Goal: Task Accomplishment & Management: Complete application form

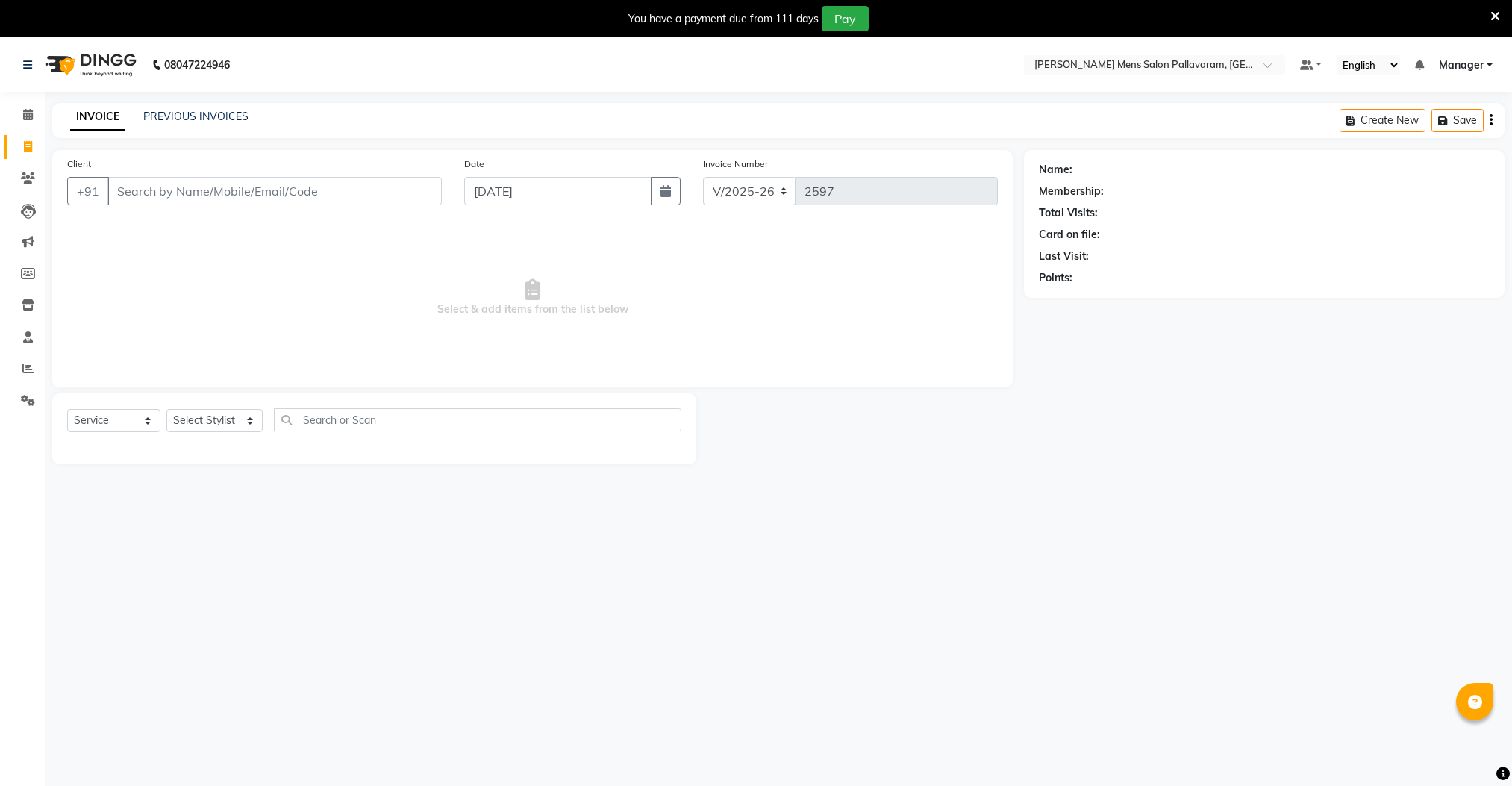
select select "8211"
select select "service"
click at [226, 176] on div "Client +91" at bounding box center [254, 186] width 397 height 62
click at [237, 193] on input "Client" at bounding box center [274, 190] width 335 height 28
type input "9"
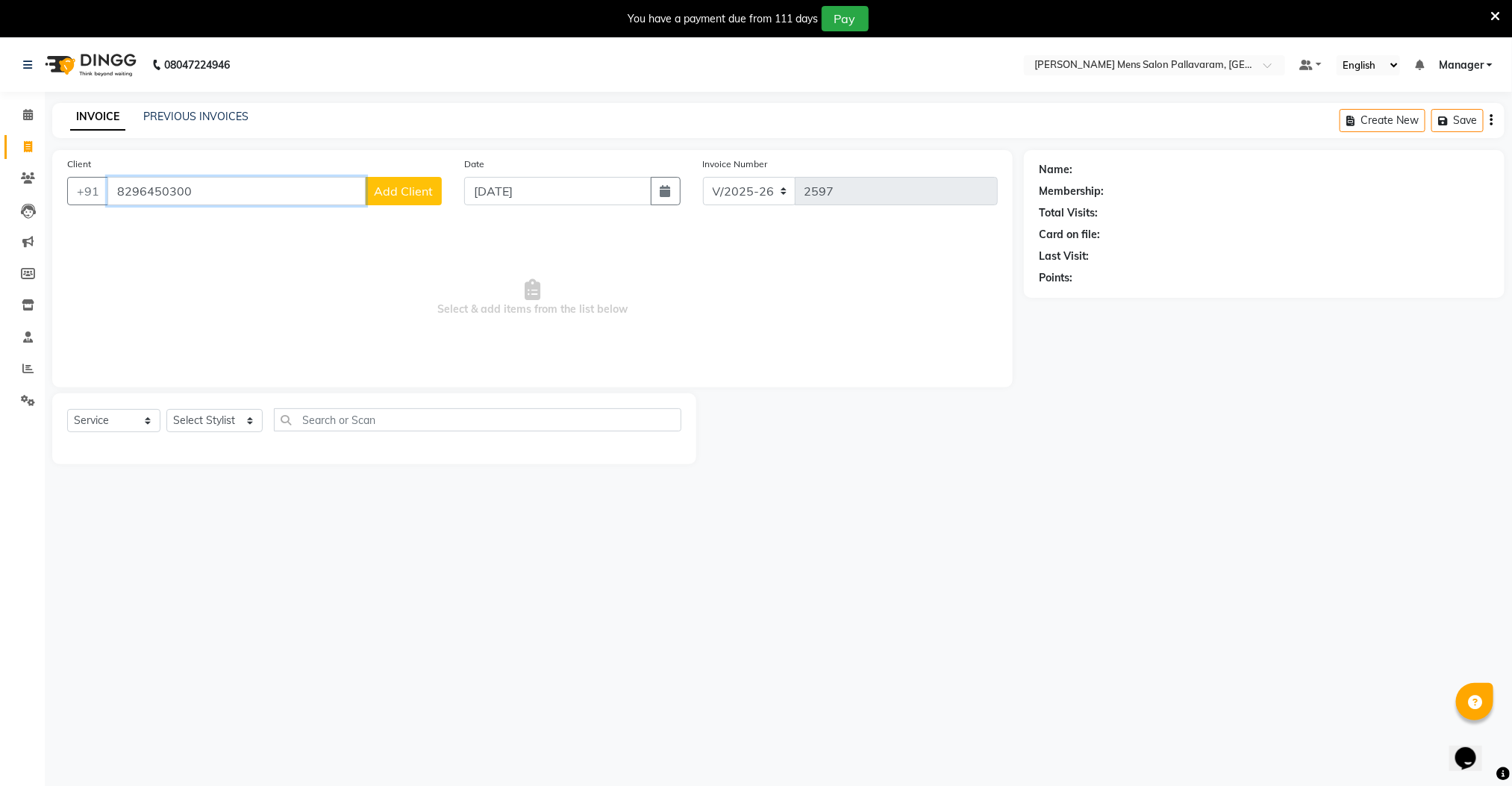
type input "8296450300"
click at [421, 195] on span "Add Client" at bounding box center [403, 190] width 59 height 15
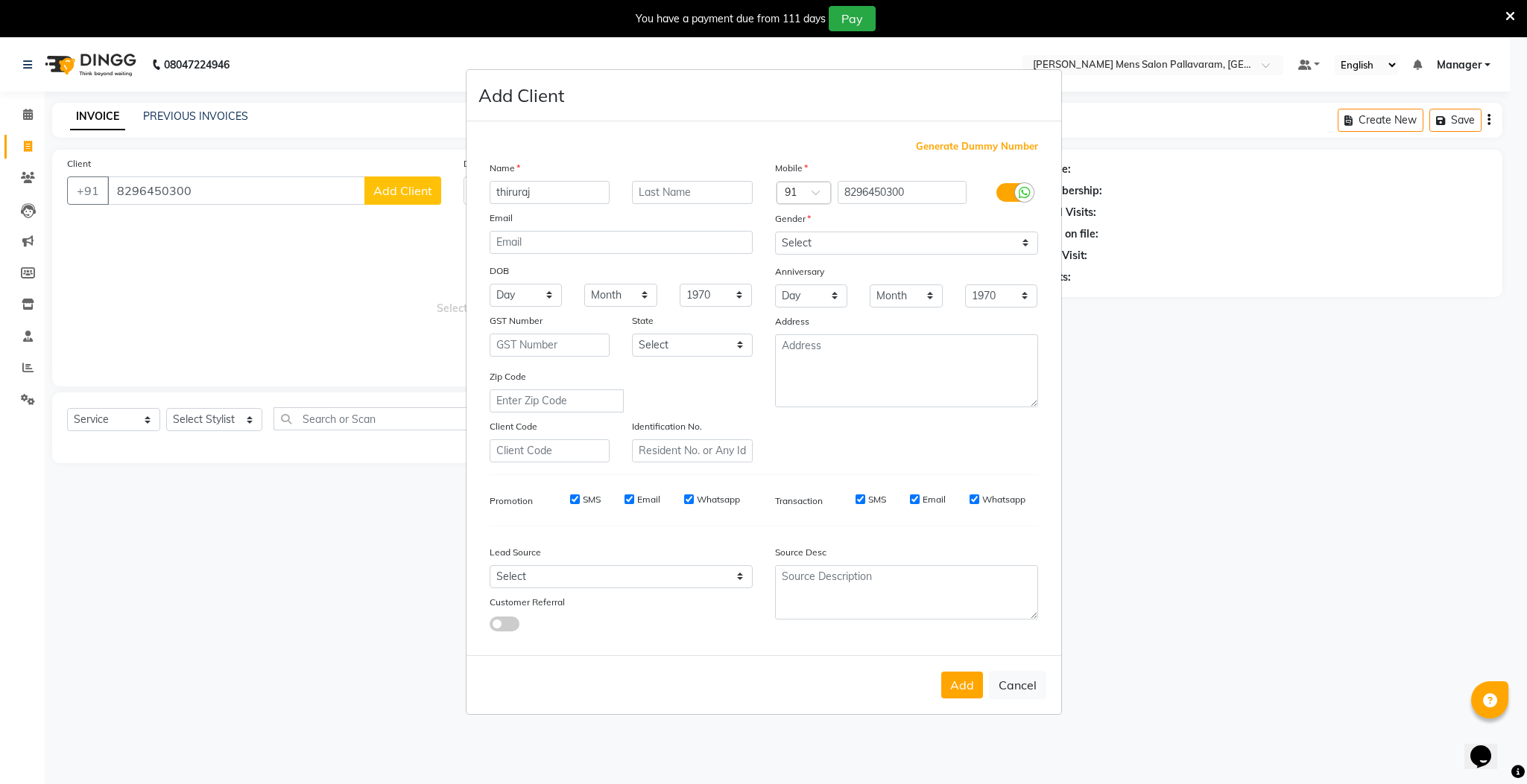
type input "thiruraj"
click at [824, 242] on select "Select [DEMOGRAPHIC_DATA] [DEMOGRAPHIC_DATA] Other Prefer Not To Say" at bounding box center [906, 243] width 263 height 23
select select "[DEMOGRAPHIC_DATA]"
click at [775, 233] on select "Select [DEMOGRAPHIC_DATA] [DEMOGRAPHIC_DATA] Other Prefer Not To Say" at bounding box center [906, 243] width 263 height 23
click at [964, 675] on button "Add" at bounding box center [962, 686] width 42 height 27
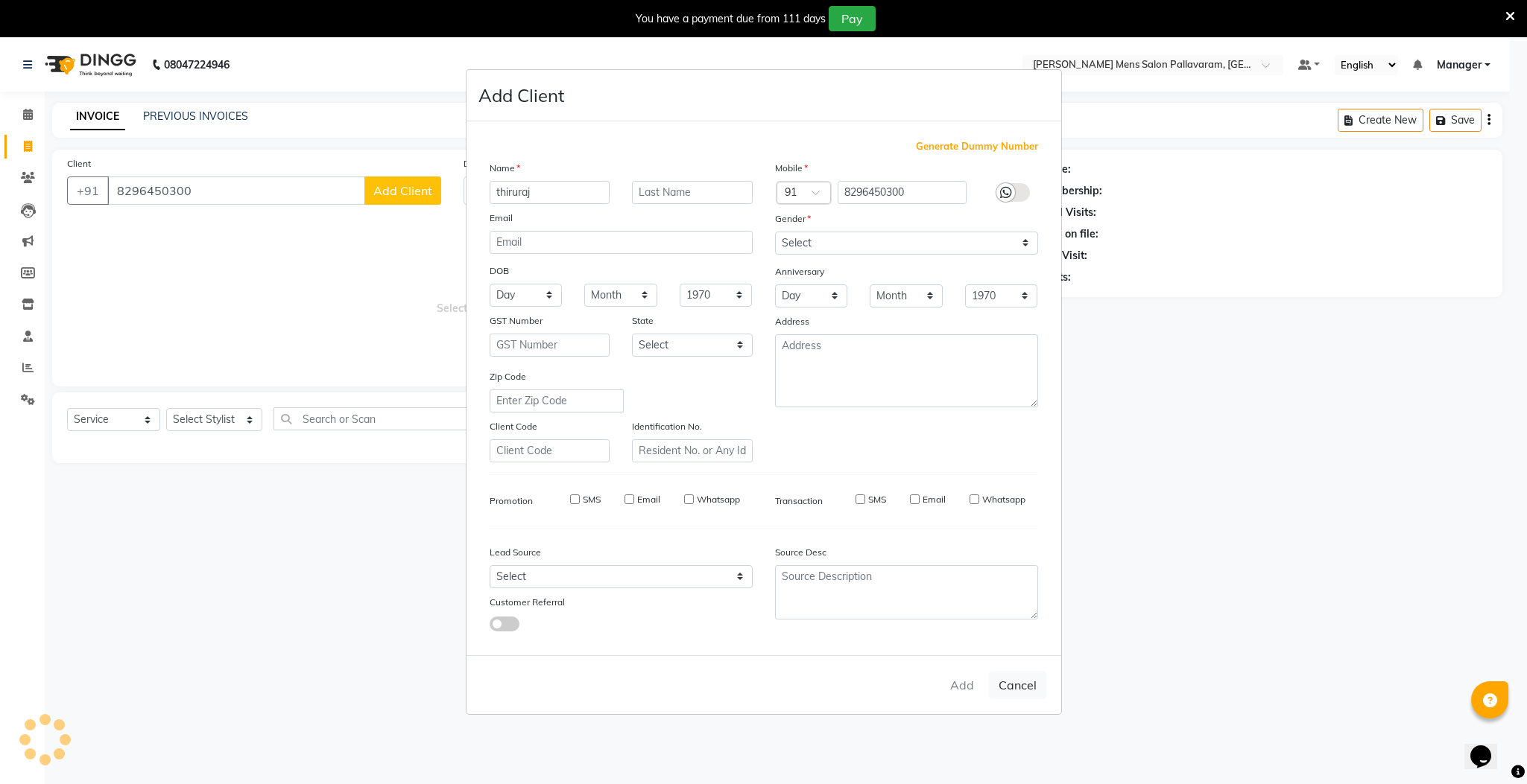
select select
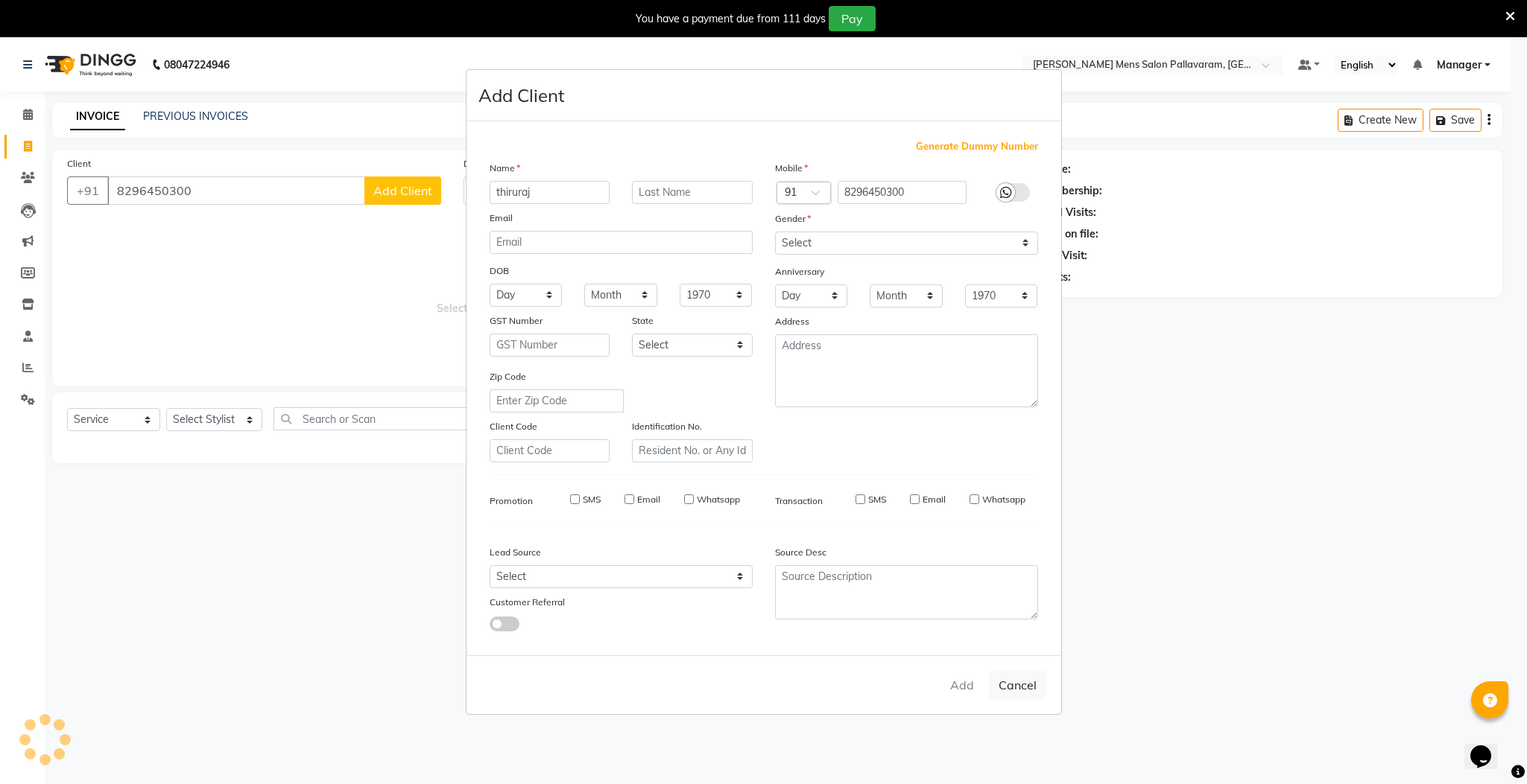
select select
checkbox input "false"
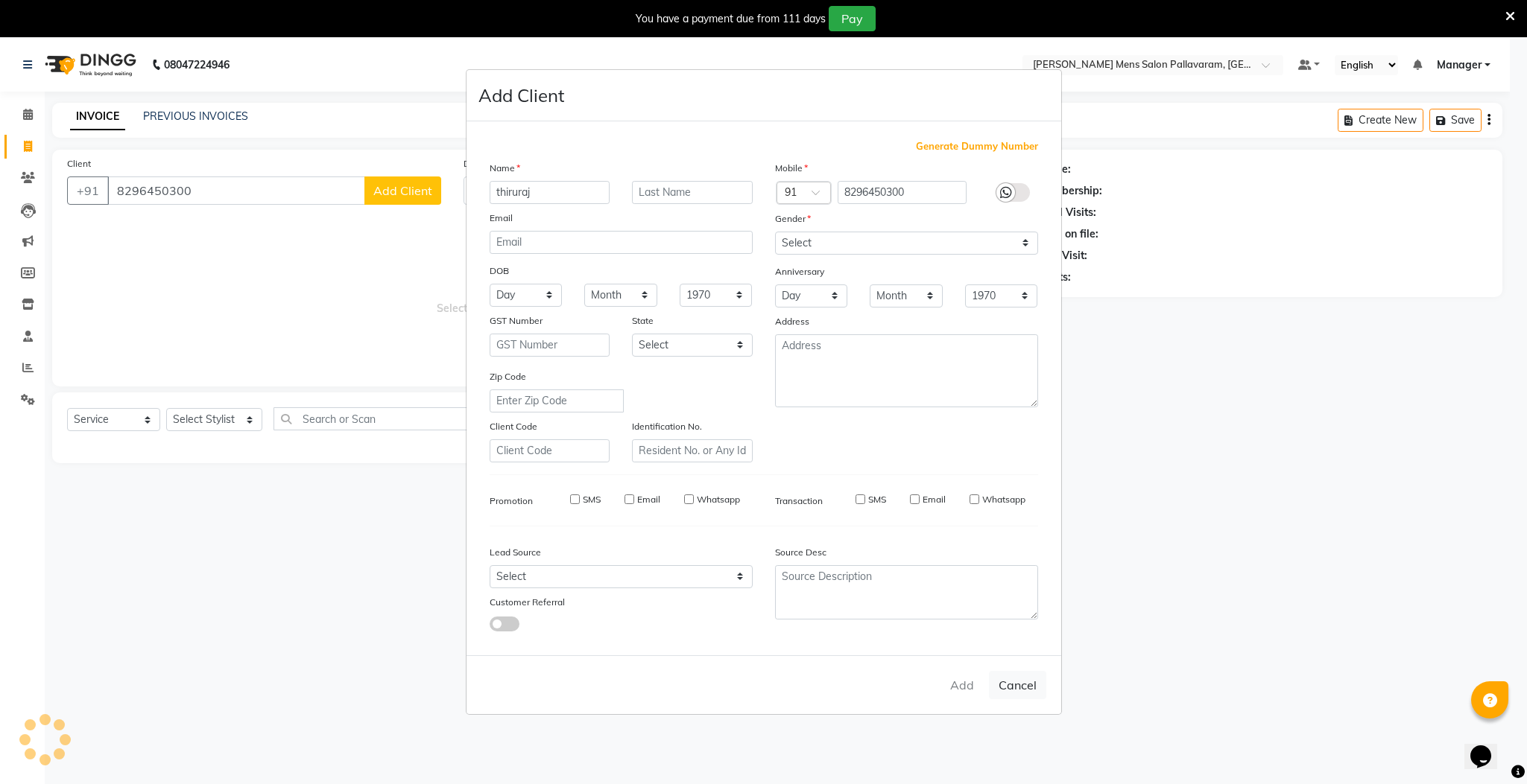
checkbox input "false"
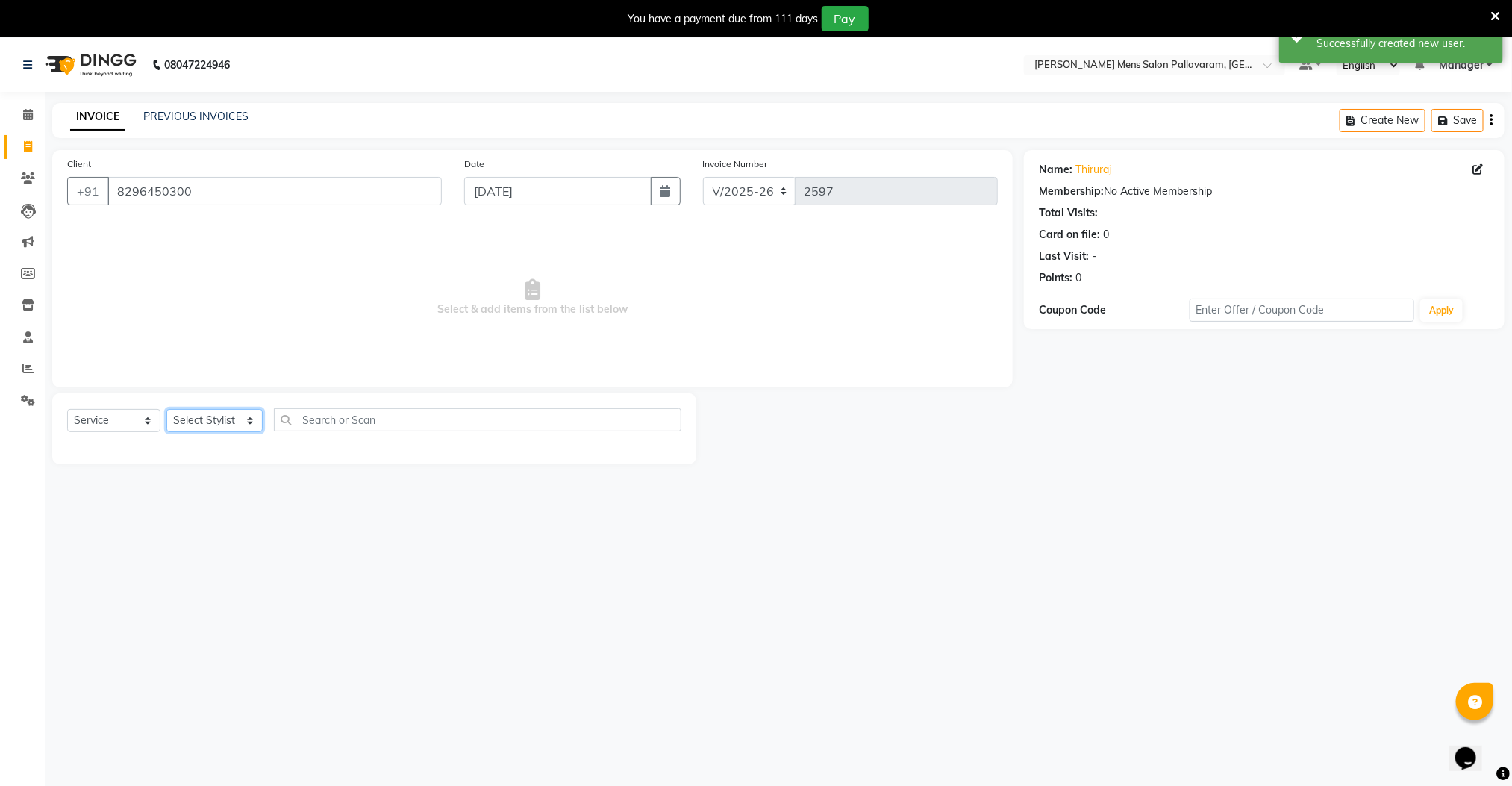
click at [226, 422] on select "Select Stylist Manager [PERSON_NAME] [PERSON_NAME] [PERSON_NAME]" at bounding box center [215, 421] width 97 height 23
select select "89182"
click at [167, 410] on select "Select Stylist Manager [PERSON_NAME] [PERSON_NAME] [PERSON_NAME]" at bounding box center [215, 421] width 97 height 23
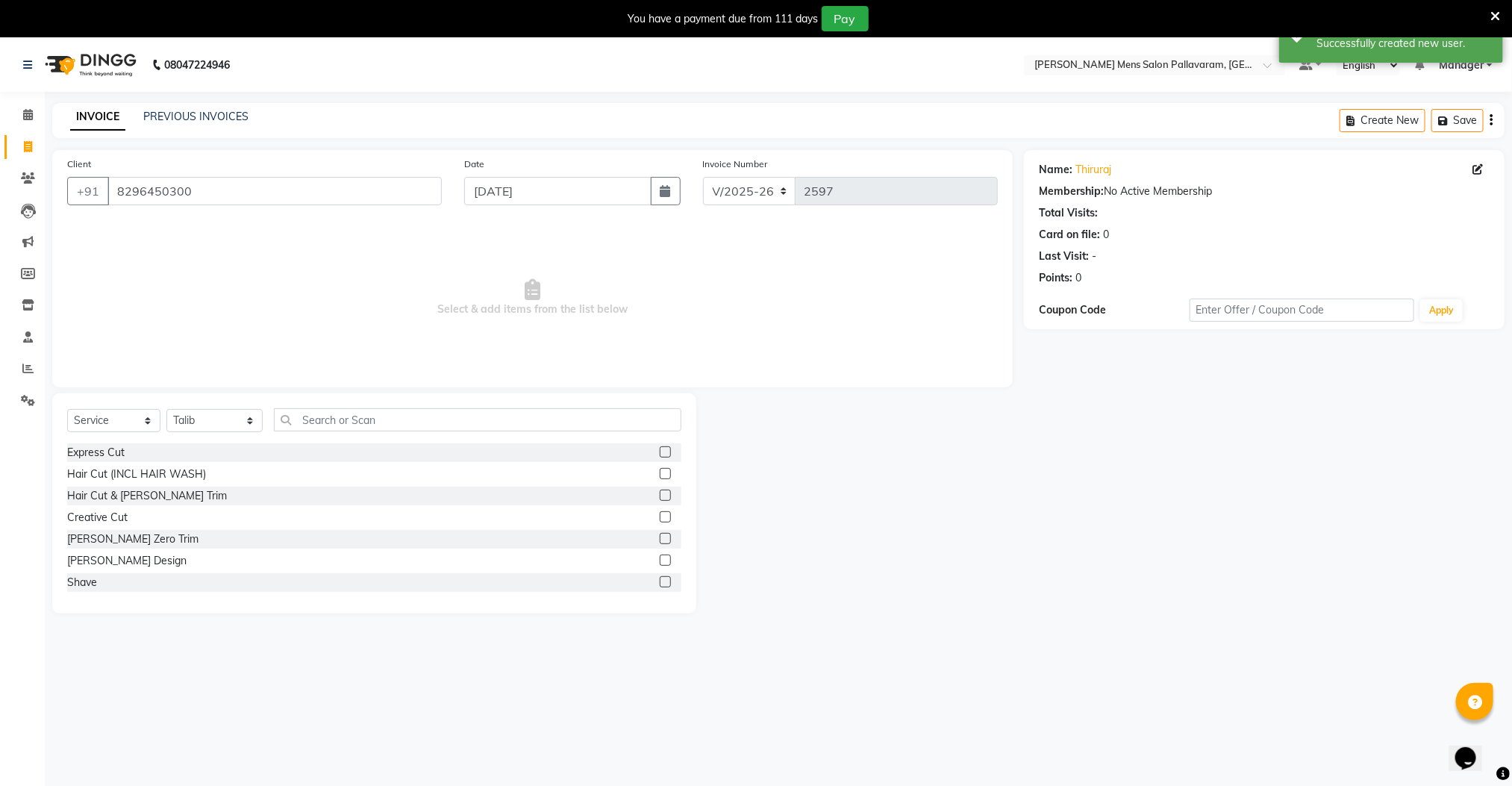
click at [660, 493] on label at bounding box center [665, 495] width 11 height 11
click at [660, 493] on input "checkbox" at bounding box center [665, 496] width 10 height 10
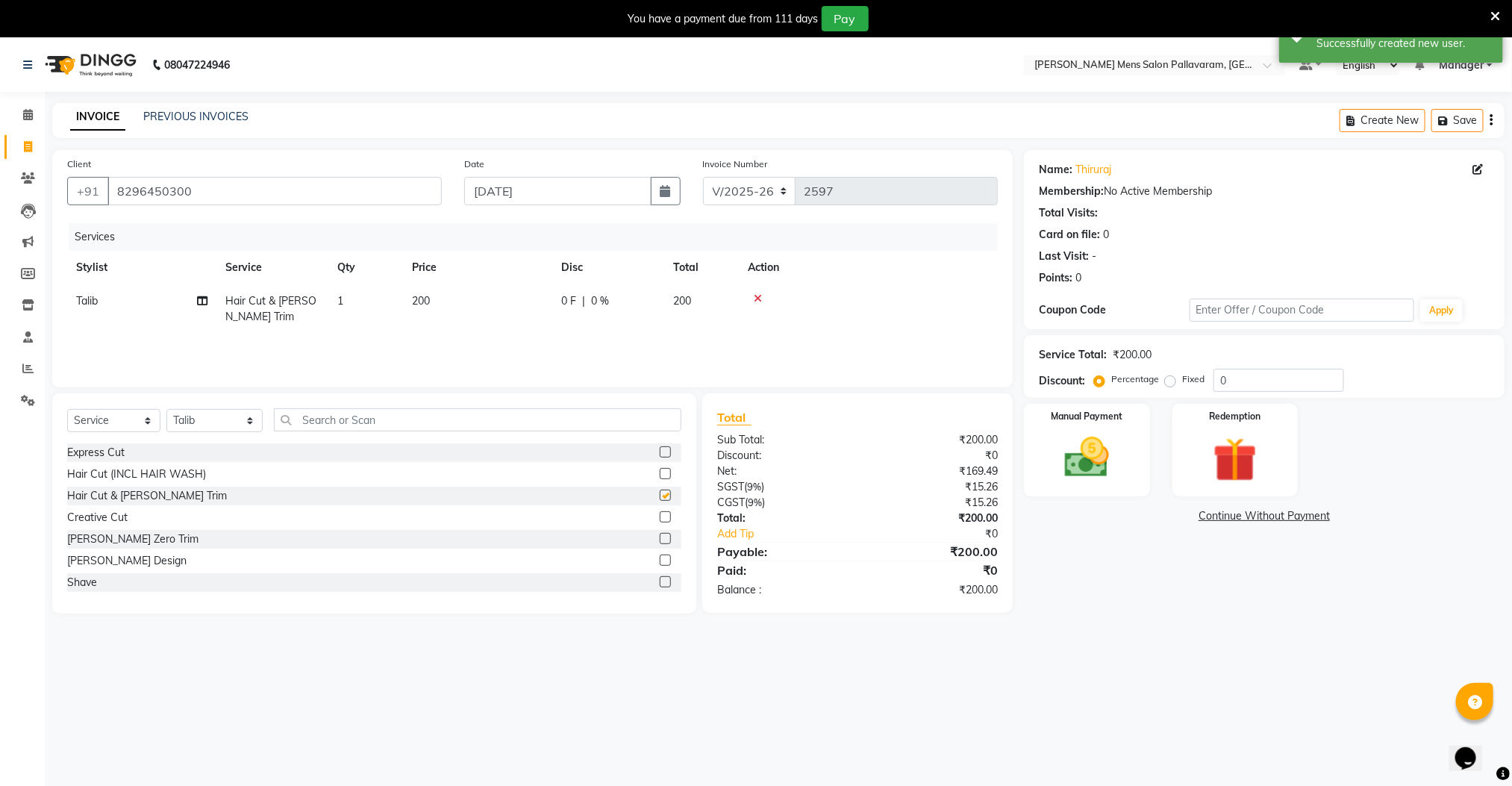
checkbox input "false"
click at [1059, 455] on img at bounding box center [1086, 458] width 74 height 53
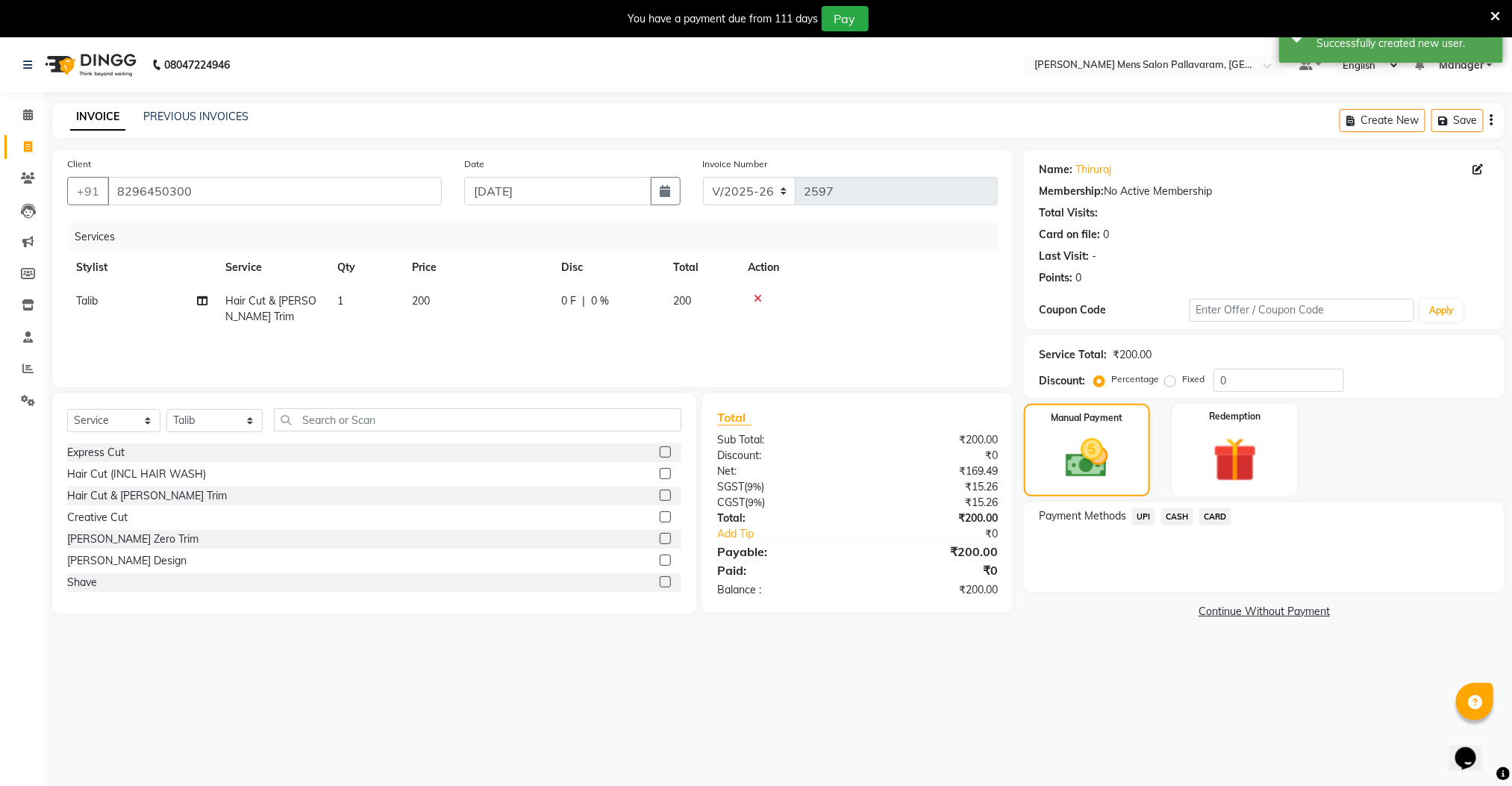
click at [1178, 517] on span "CASH" at bounding box center [1177, 517] width 32 height 18
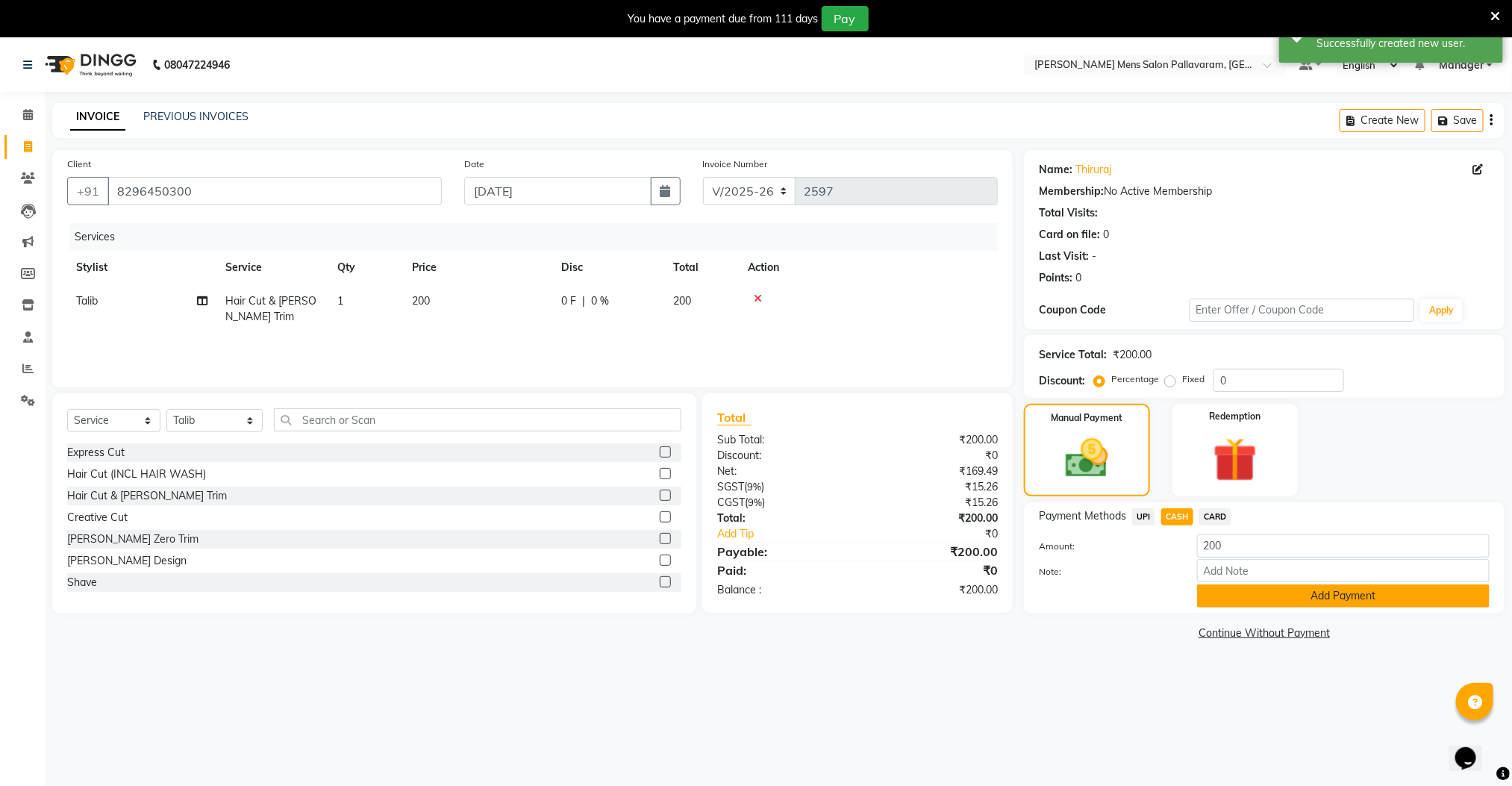
click at [1212, 592] on button "Add Payment" at bounding box center [1343, 597] width 293 height 23
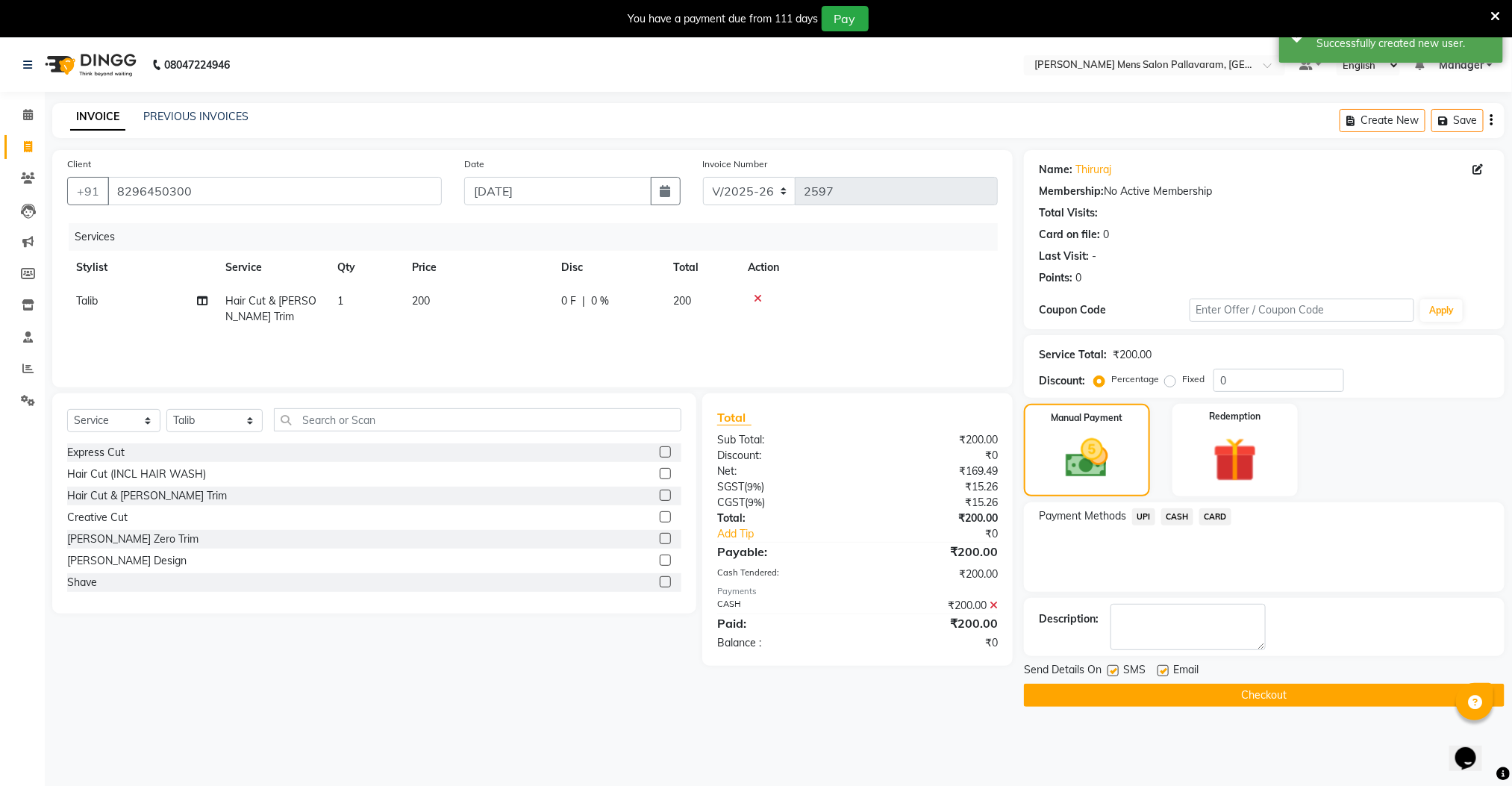
click at [1227, 694] on button "Checkout" at bounding box center [1264, 695] width 480 height 23
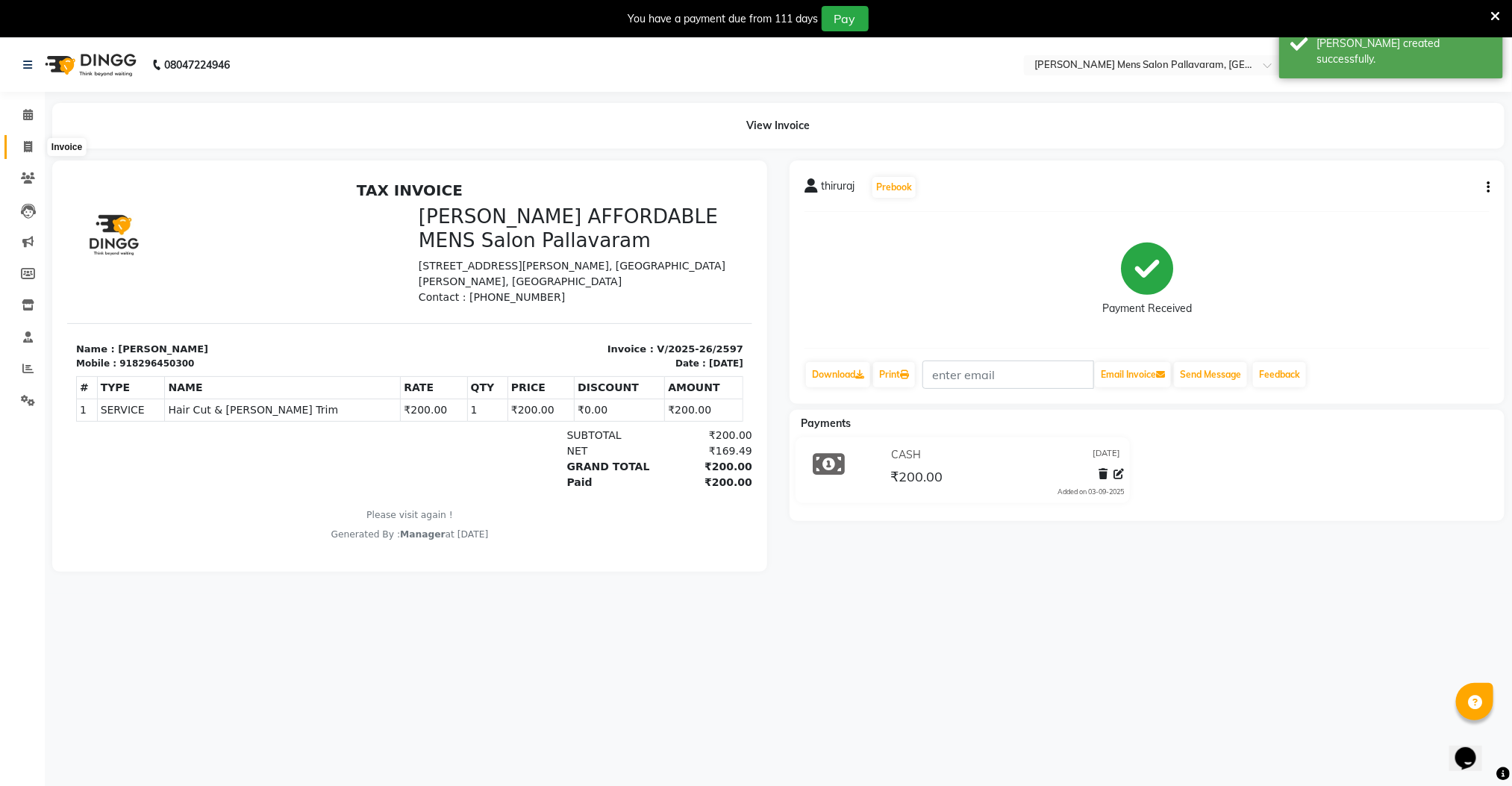
click at [27, 145] on icon at bounding box center [27, 146] width 8 height 11
select select "service"
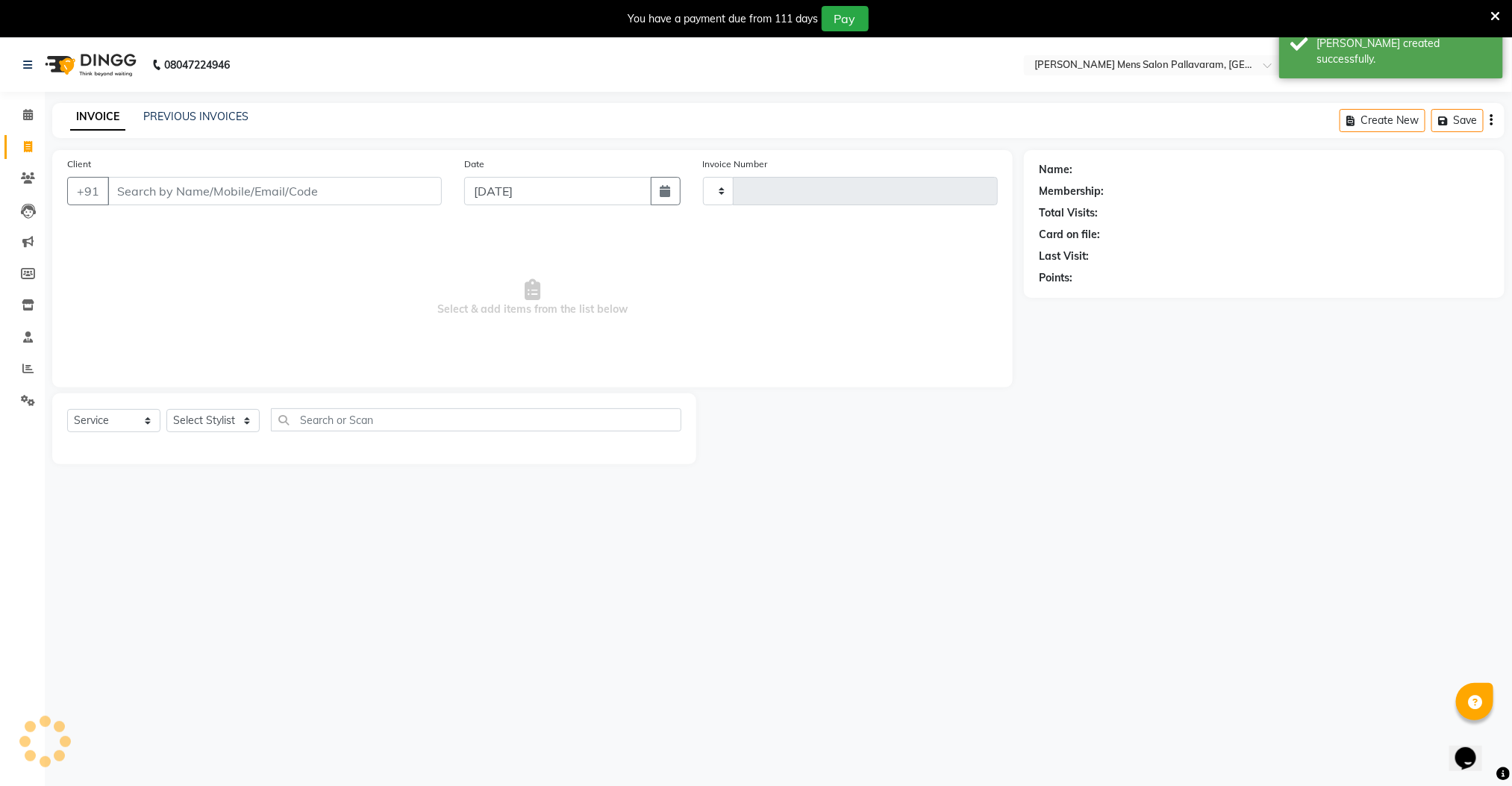
type input "2598"
select select "8211"
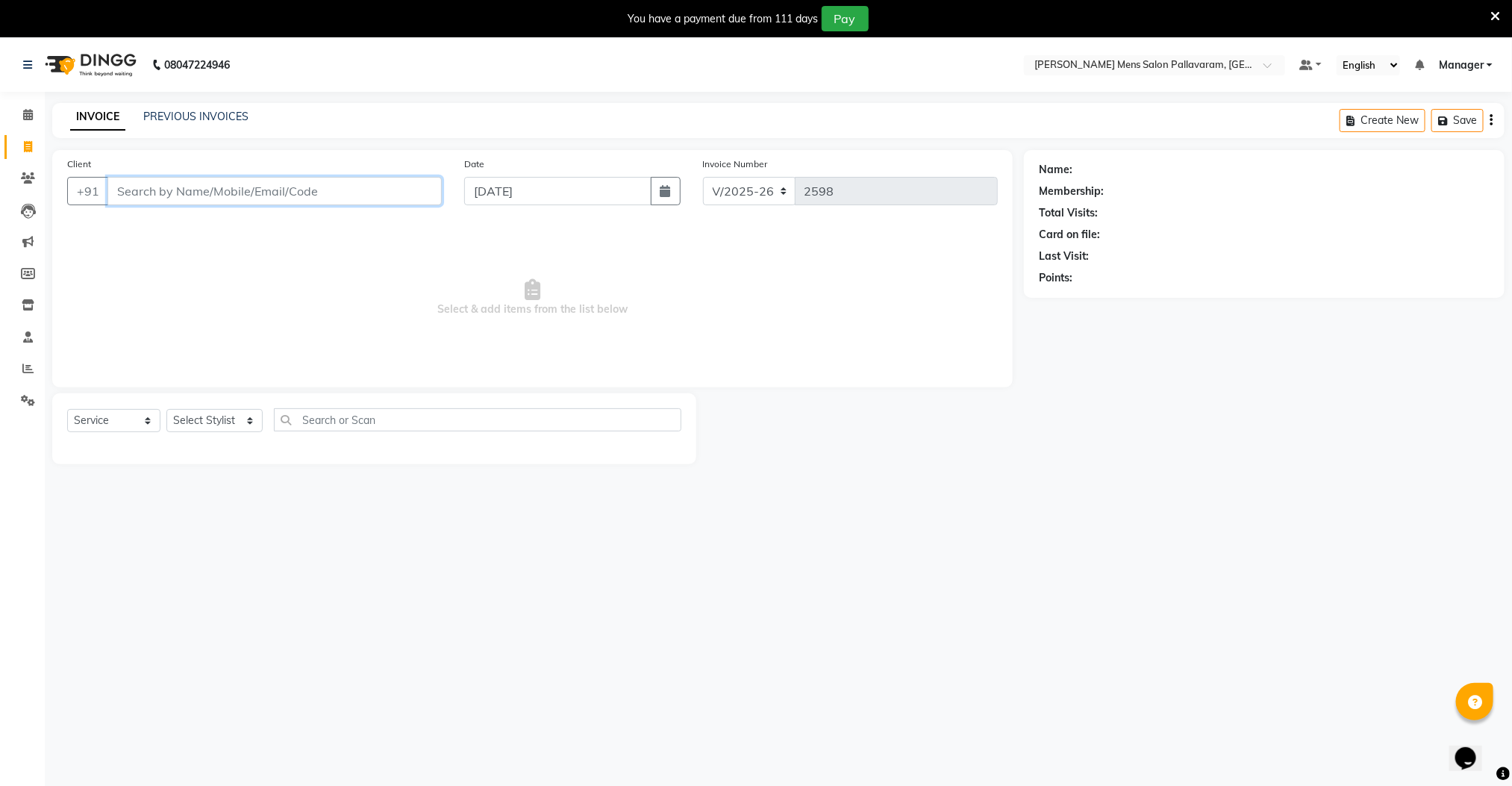
click at [243, 190] on input "Client" at bounding box center [274, 190] width 335 height 28
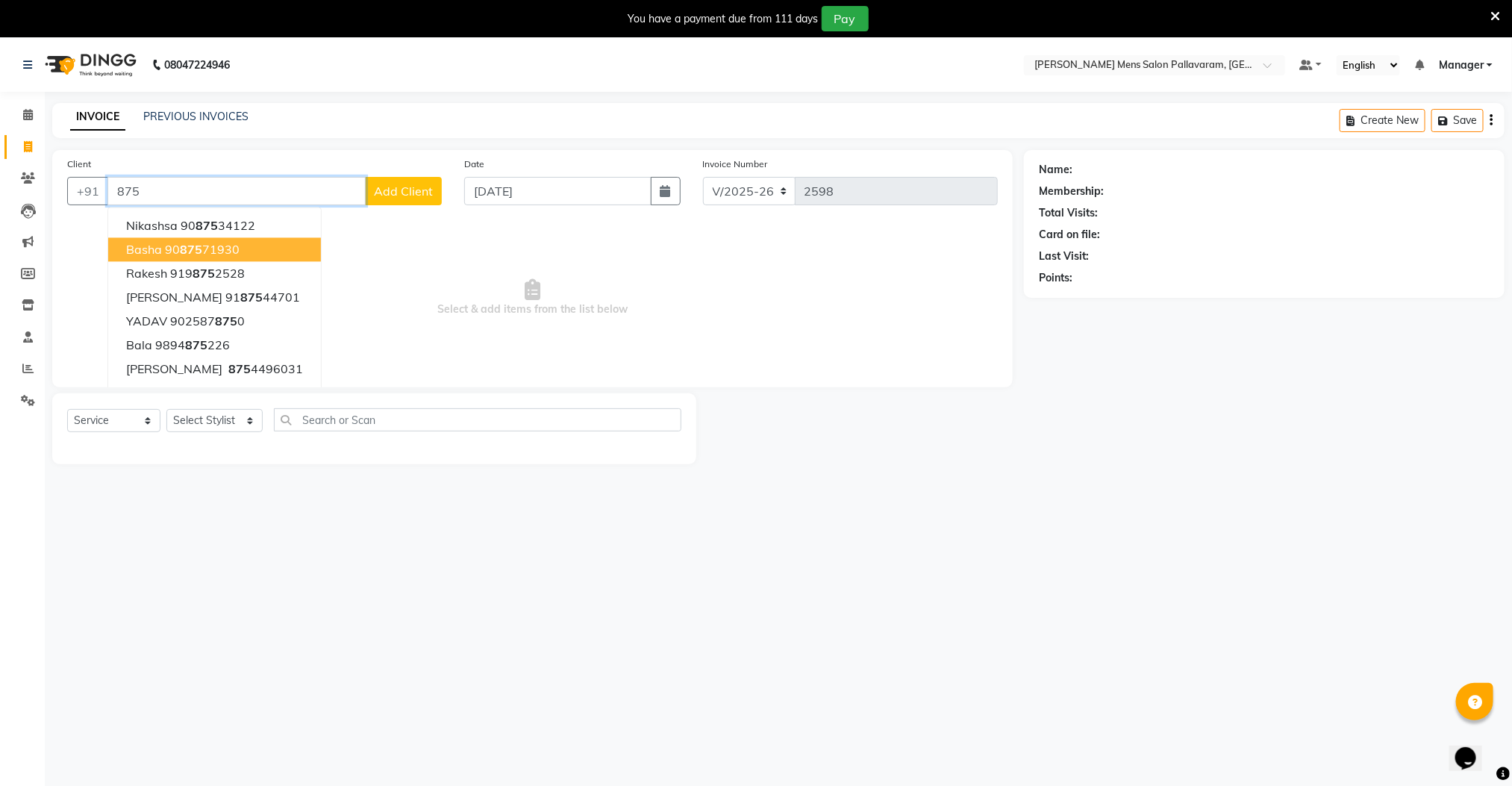
click at [218, 253] on ngb-highlight "90 875 71930" at bounding box center [202, 250] width 74 height 15
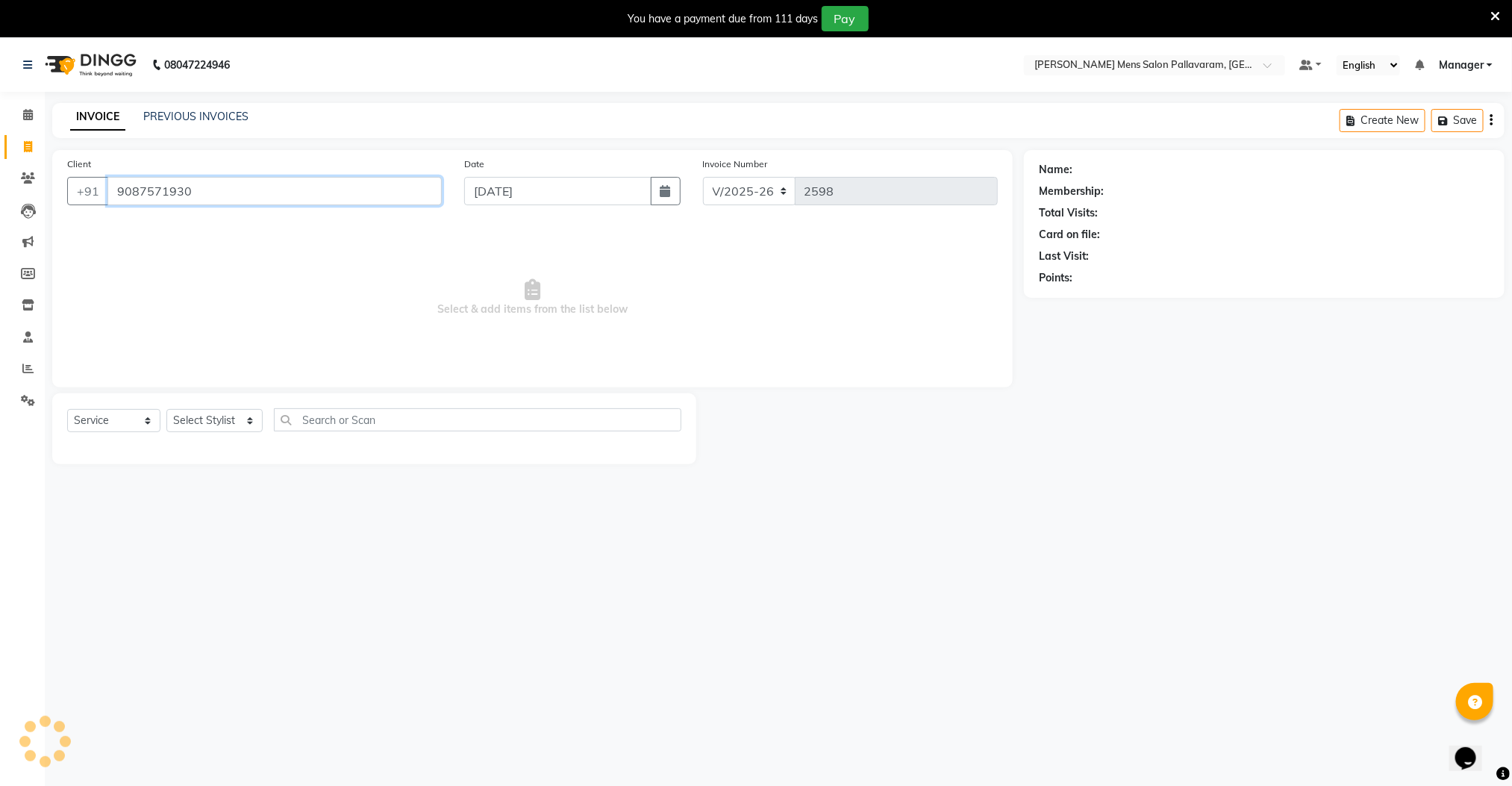
type input "9087571930"
click at [206, 412] on select "Select Stylist Manager [PERSON_NAME] [PERSON_NAME] [PERSON_NAME]" at bounding box center [215, 421] width 97 height 23
select select "89182"
click at [167, 410] on select "Select Stylist Manager [PERSON_NAME] [PERSON_NAME] [PERSON_NAME]" at bounding box center [215, 421] width 97 height 23
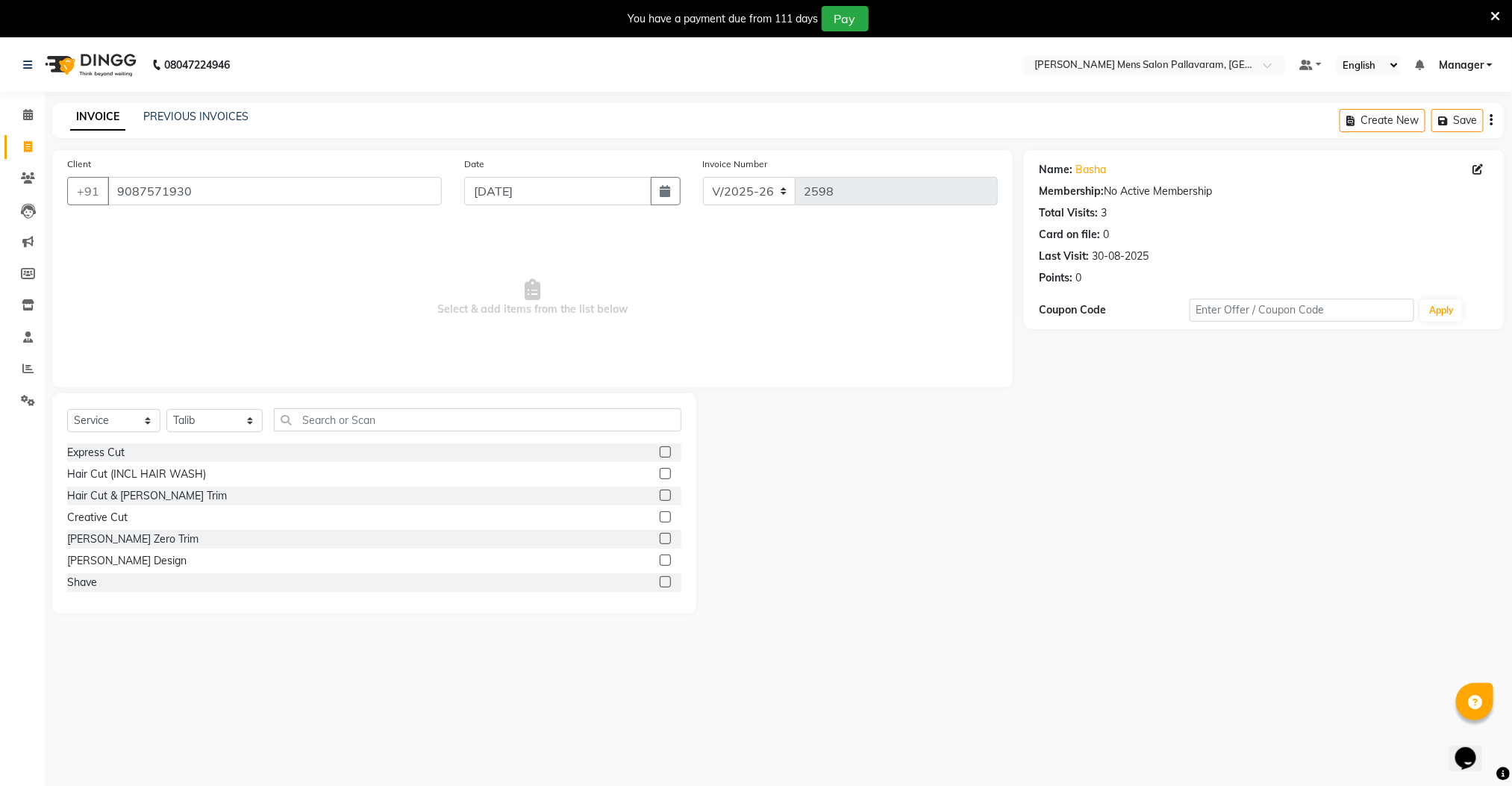
drag, startPoint x: 642, startPoint y: 560, endPoint x: 650, endPoint y: 572, distance: 14.4
click at [641, 562] on div "[PERSON_NAME] Design" at bounding box center [374, 560] width 614 height 19
click at [660, 562] on label at bounding box center [665, 559] width 11 height 11
click at [660, 562] on input "checkbox" at bounding box center [665, 561] width 10 height 10
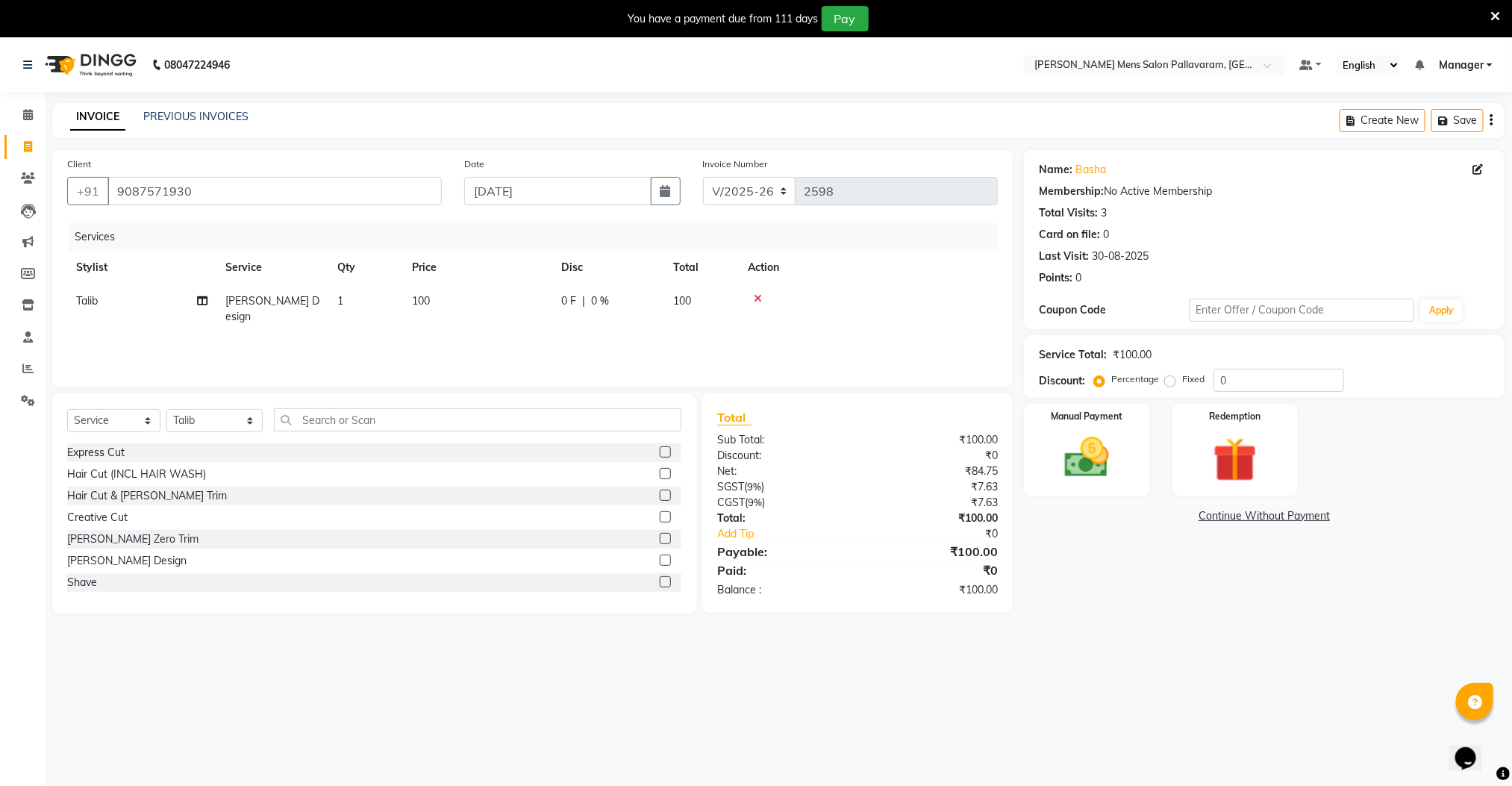
checkbox input "false"
click at [660, 582] on label at bounding box center [665, 581] width 11 height 11
click at [660, 582] on input "checkbox" at bounding box center [665, 583] width 10 height 10
checkbox input "false"
click at [1077, 455] on img at bounding box center [1086, 458] width 74 height 53
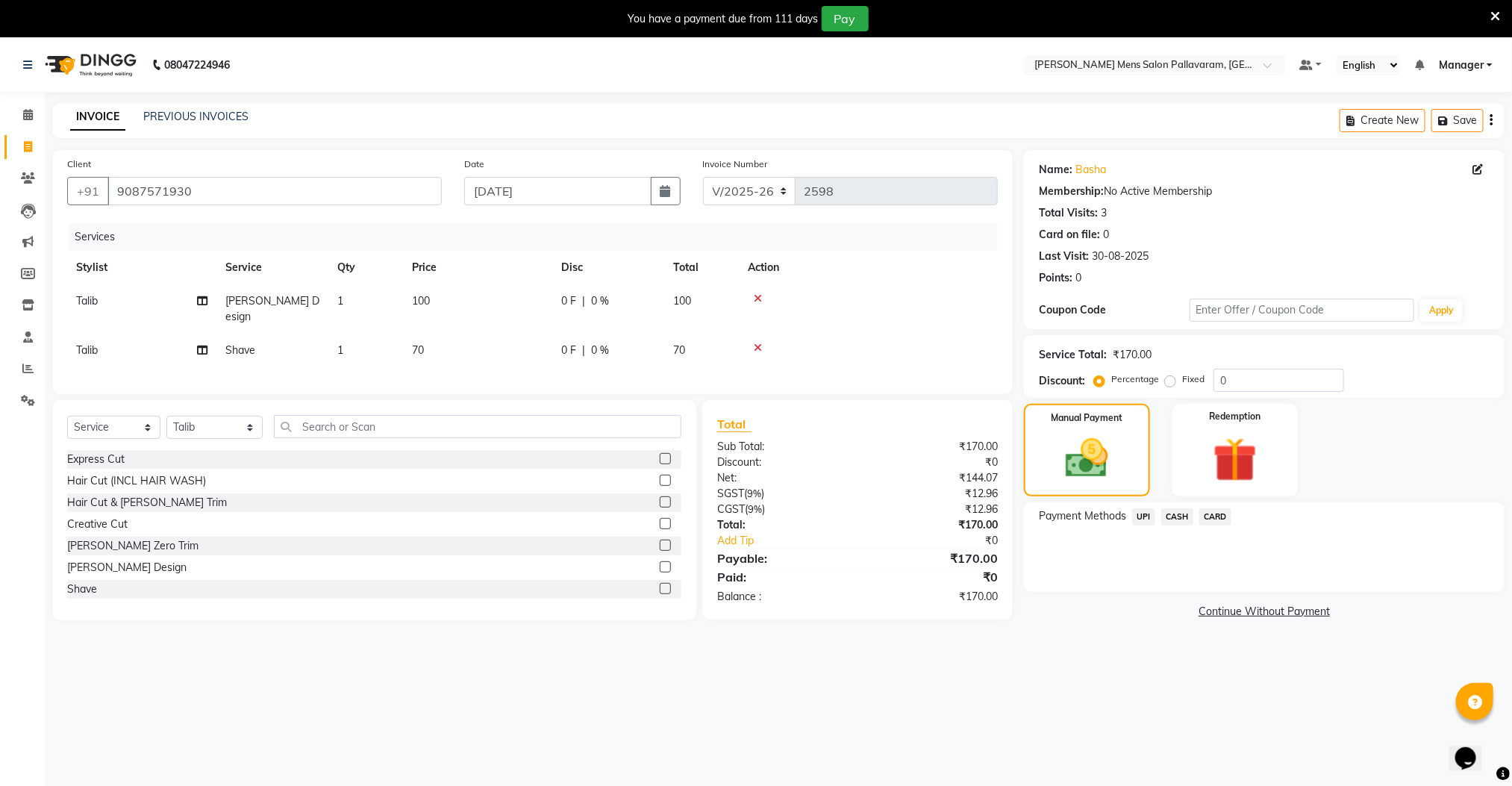
click at [1145, 518] on span "UPI" at bounding box center [1144, 517] width 23 height 18
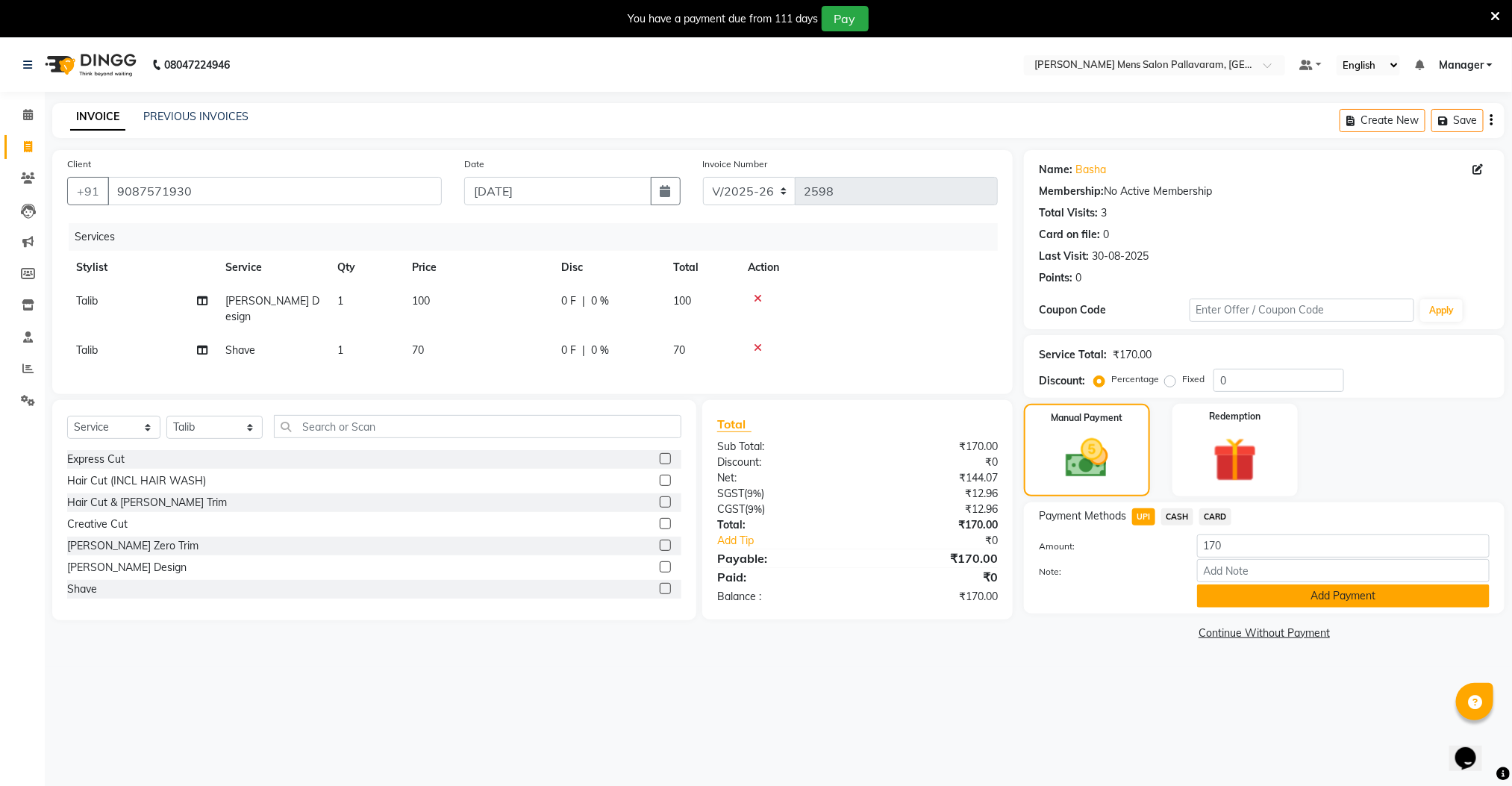
click at [1225, 599] on button "Add Payment" at bounding box center [1343, 597] width 293 height 23
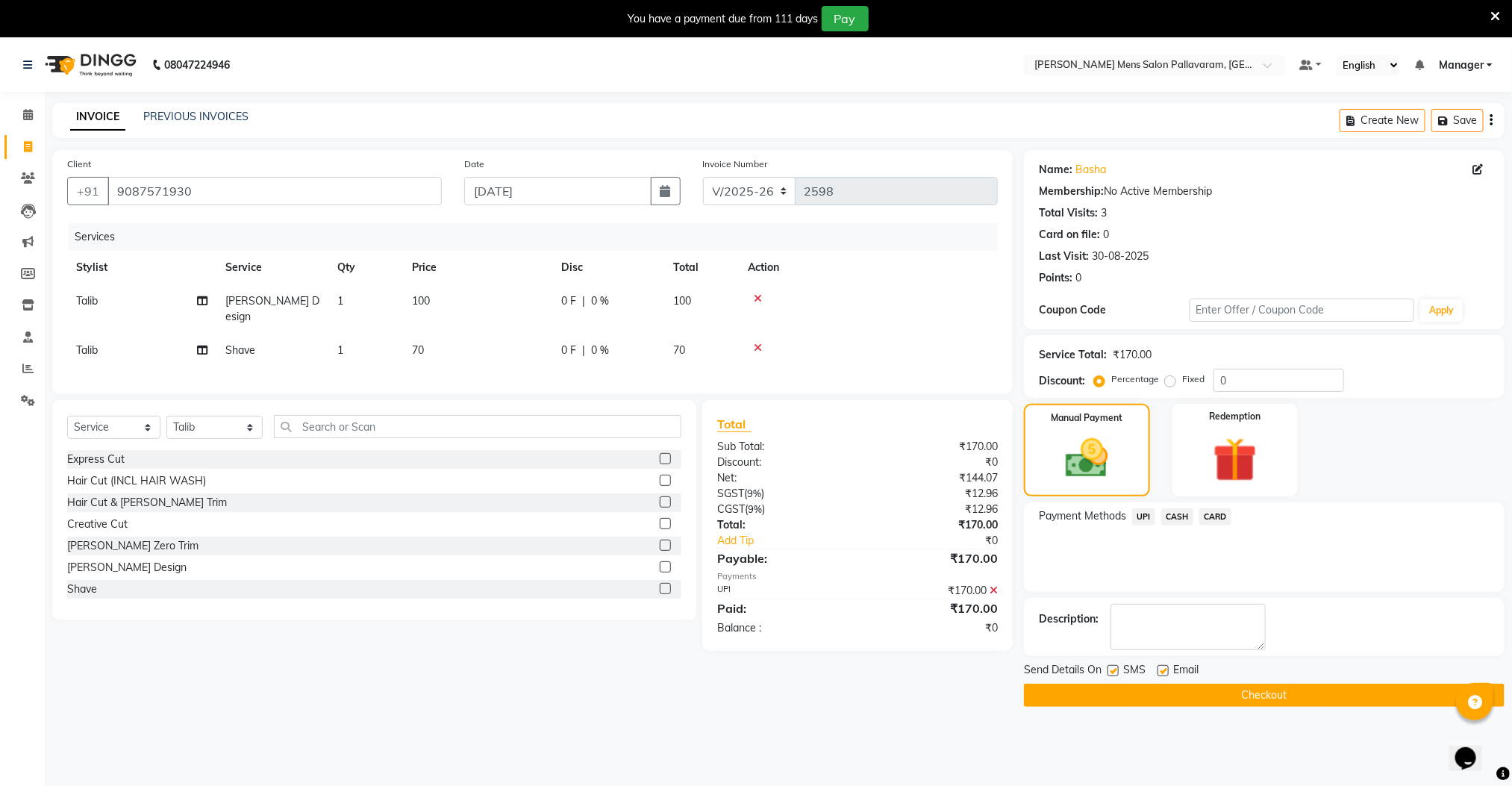
click at [1160, 696] on button "Checkout" at bounding box center [1264, 695] width 480 height 23
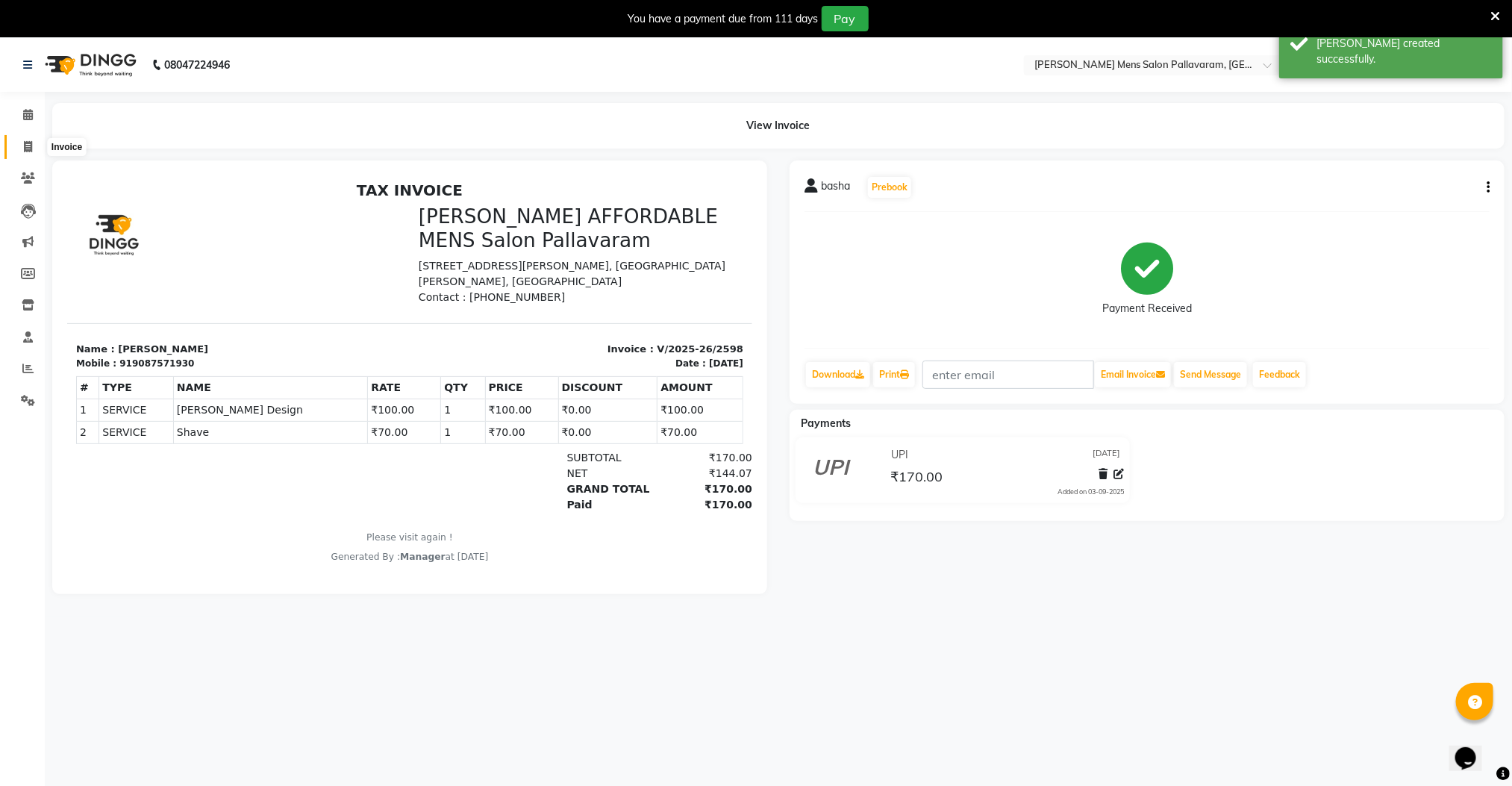
click at [27, 145] on icon at bounding box center [27, 146] width 8 height 11
select select "8211"
select select "service"
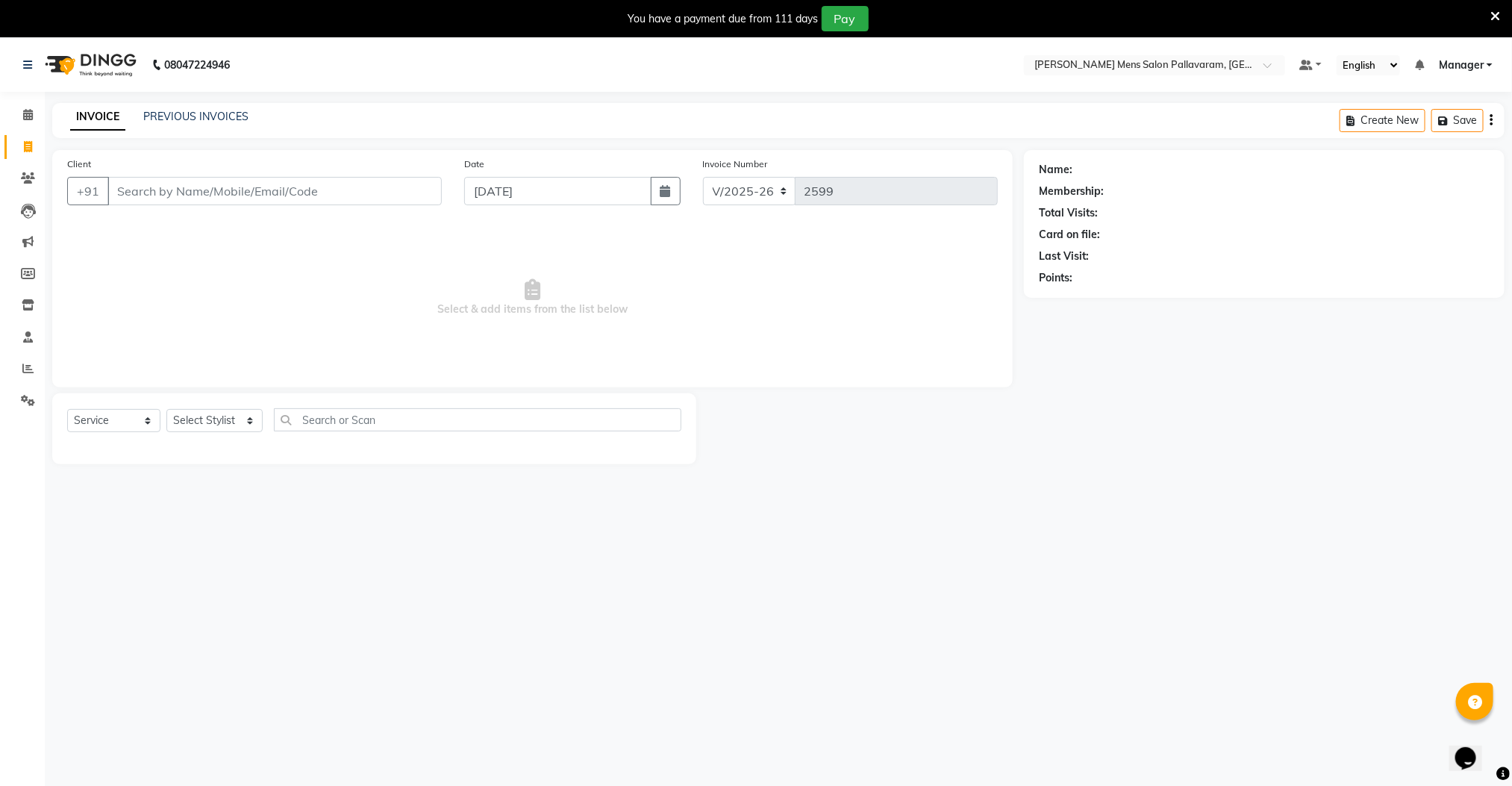
click at [245, 191] on input "Client" at bounding box center [274, 190] width 335 height 28
click at [142, 198] on input "Client" at bounding box center [274, 190] width 335 height 28
type input "9884604290"
click at [444, 200] on div "Client [PHONE_NUMBER] Add Client" at bounding box center [254, 186] width 397 height 62
click at [388, 193] on span "Add Client" at bounding box center [403, 190] width 59 height 15
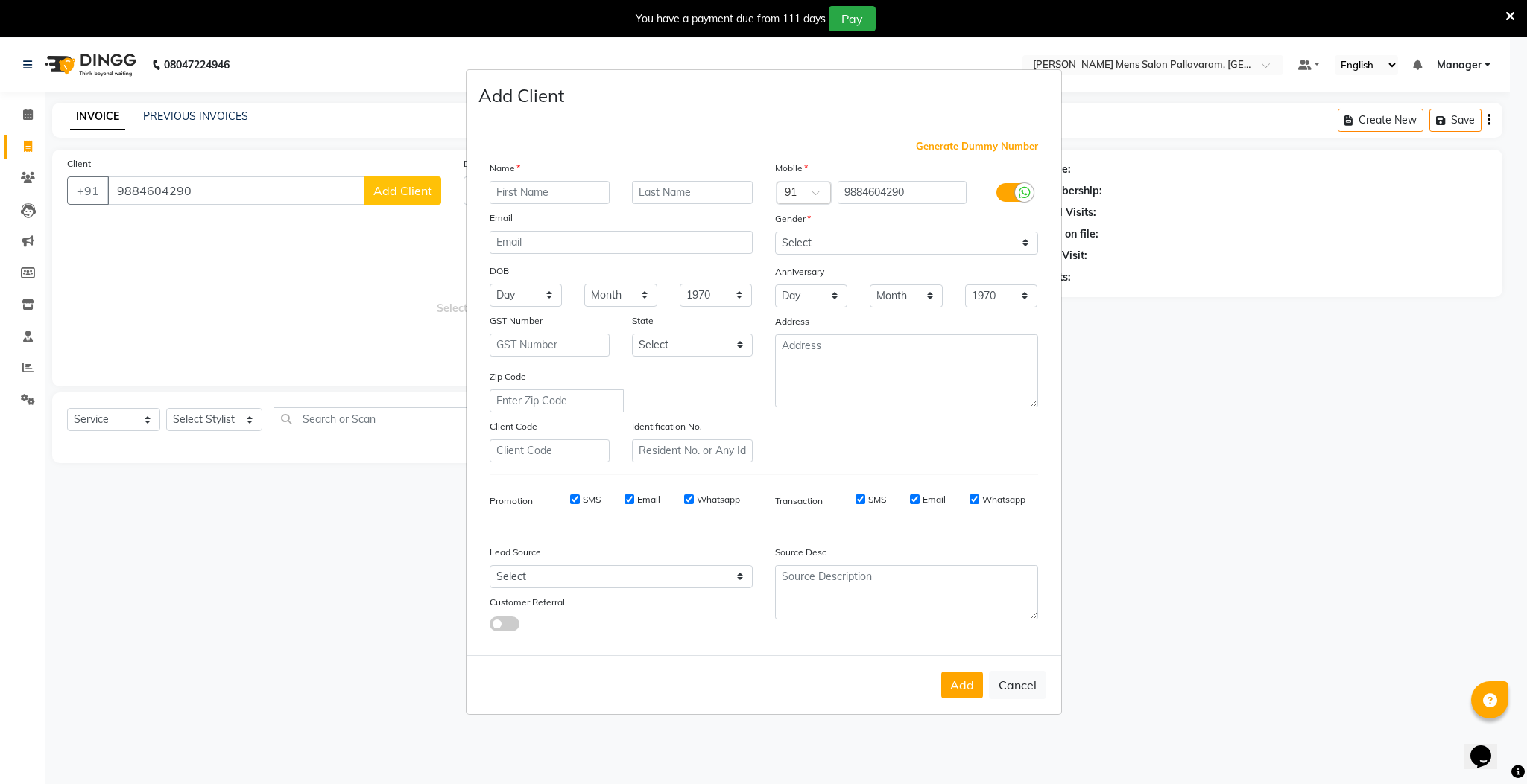
click at [540, 198] on input "text" at bounding box center [550, 193] width 121 height 23
type input "sundar"
click at [812, 236] on select "Select [DEMOGRAPHIC_DATA] [DEMOGRAPHIC_DATA] Other Prefer Not To Say" at bounding box center [906, 243] width 263 height 23
select select "[DEMOGRAPHIC_DATA]"
click at [775, 233] on select "Select [DEMOGRAPHIC_DATA] [DEMOGRAPHIC_DATA] Other Prefer Not To Say" at bounding box center [906, 243] width 263 height 23
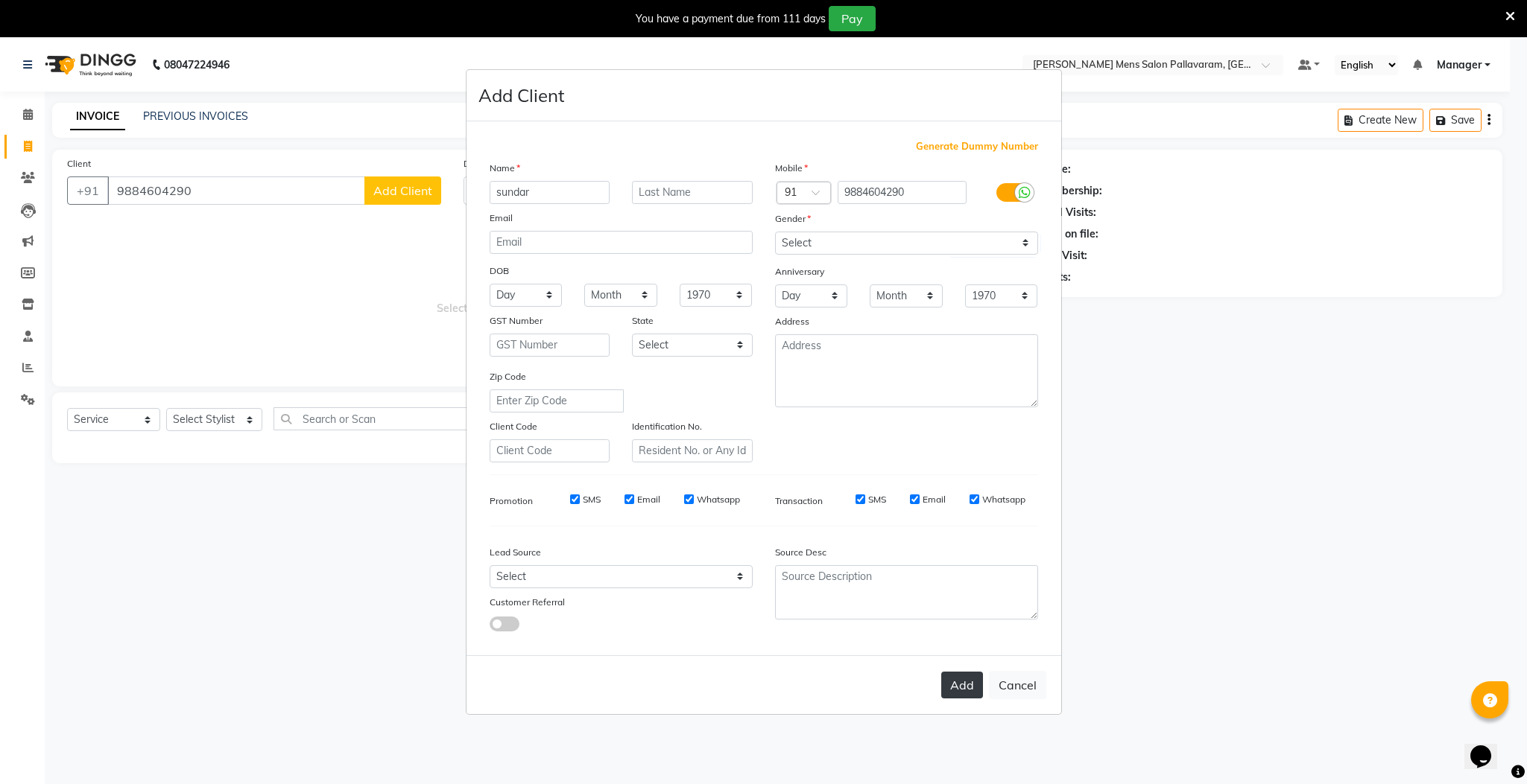
click at [959, 678] on button "Add" at bounding box center [962, 686] width 42 height 27
select select
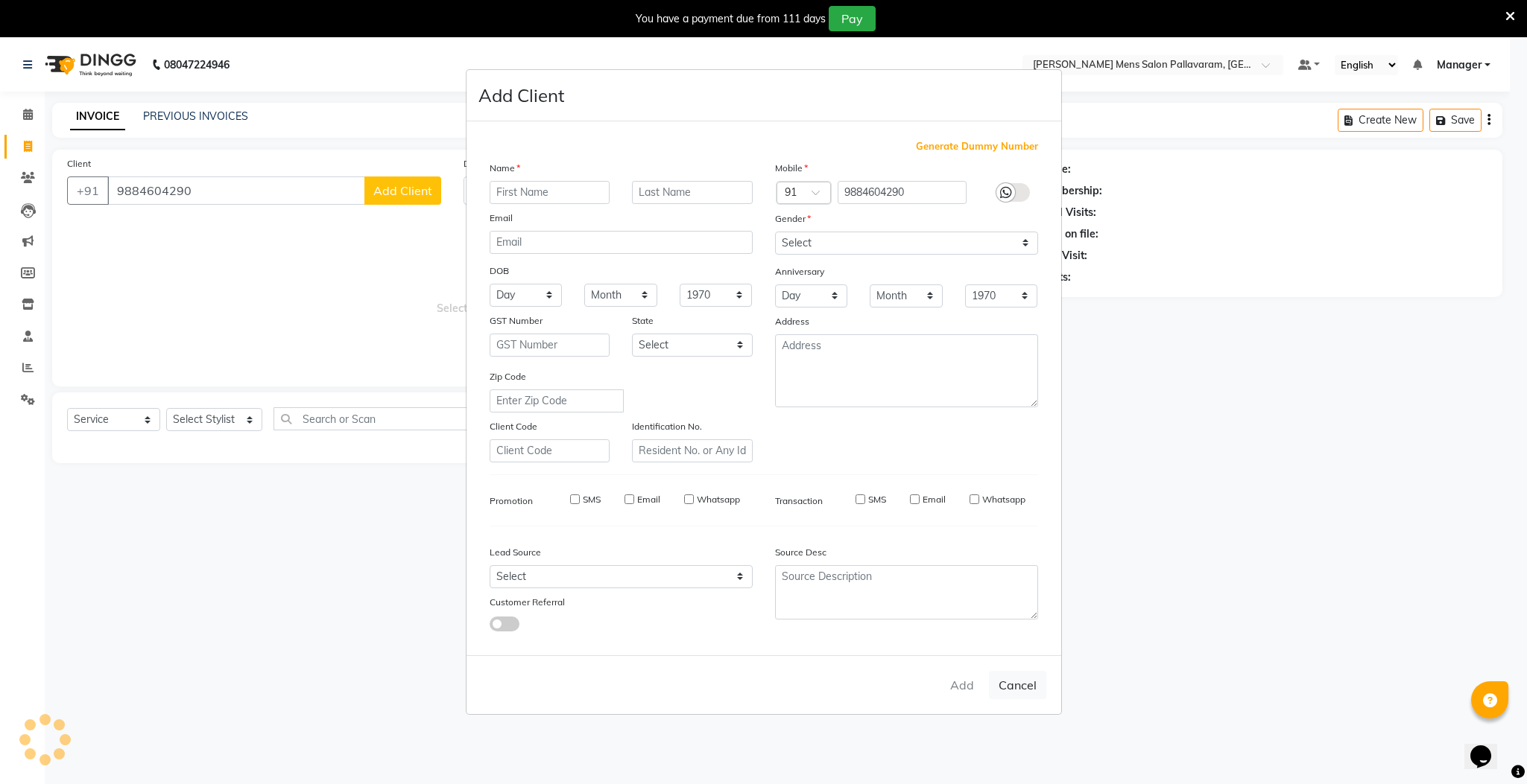
select select
checkbox input "false"
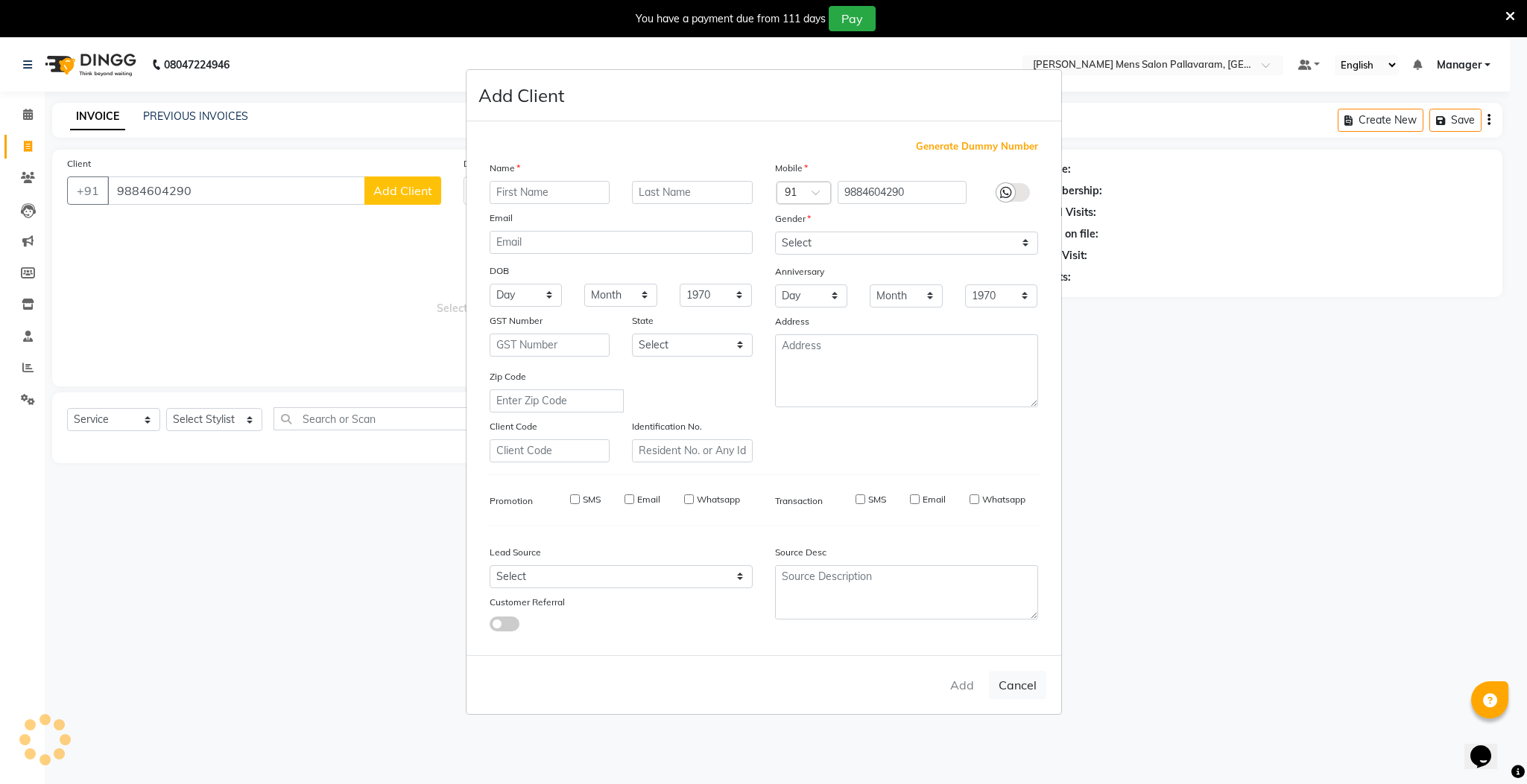
checkbox input "false"
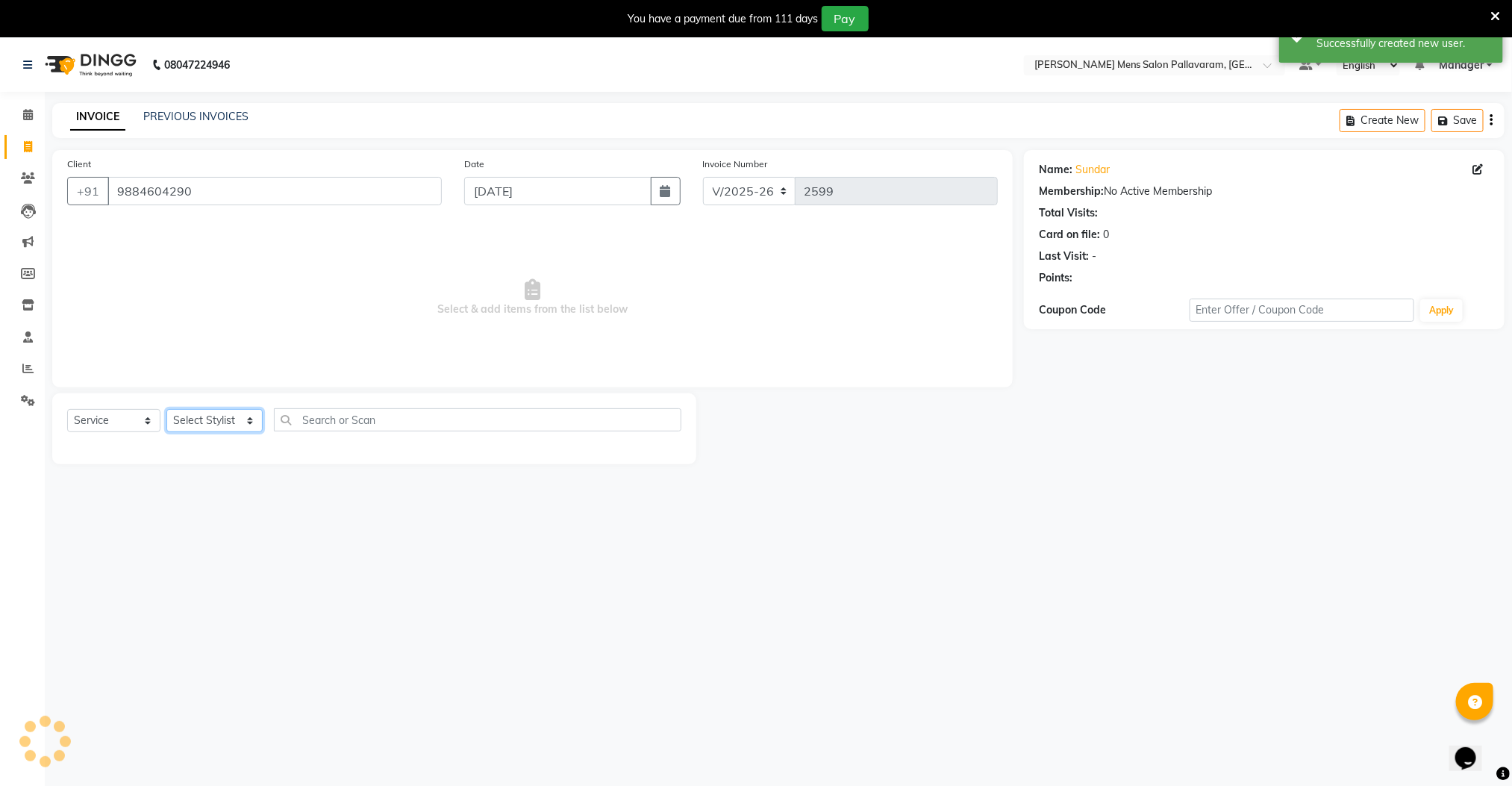
click at [221, 426] on select "Select Stylist Manager [PERSON_NAME] [PERSON_NAME] [PERSON_NAME]" at bounding box center [215, 421] width 97 height 23
select select "78867"
click at [167, 410] on select "Select Stylist Manager [PERSON_NAME] [PERSON_NAME] [PERSON_NAME]" at bounding box center [215, 421] width 97 height 23
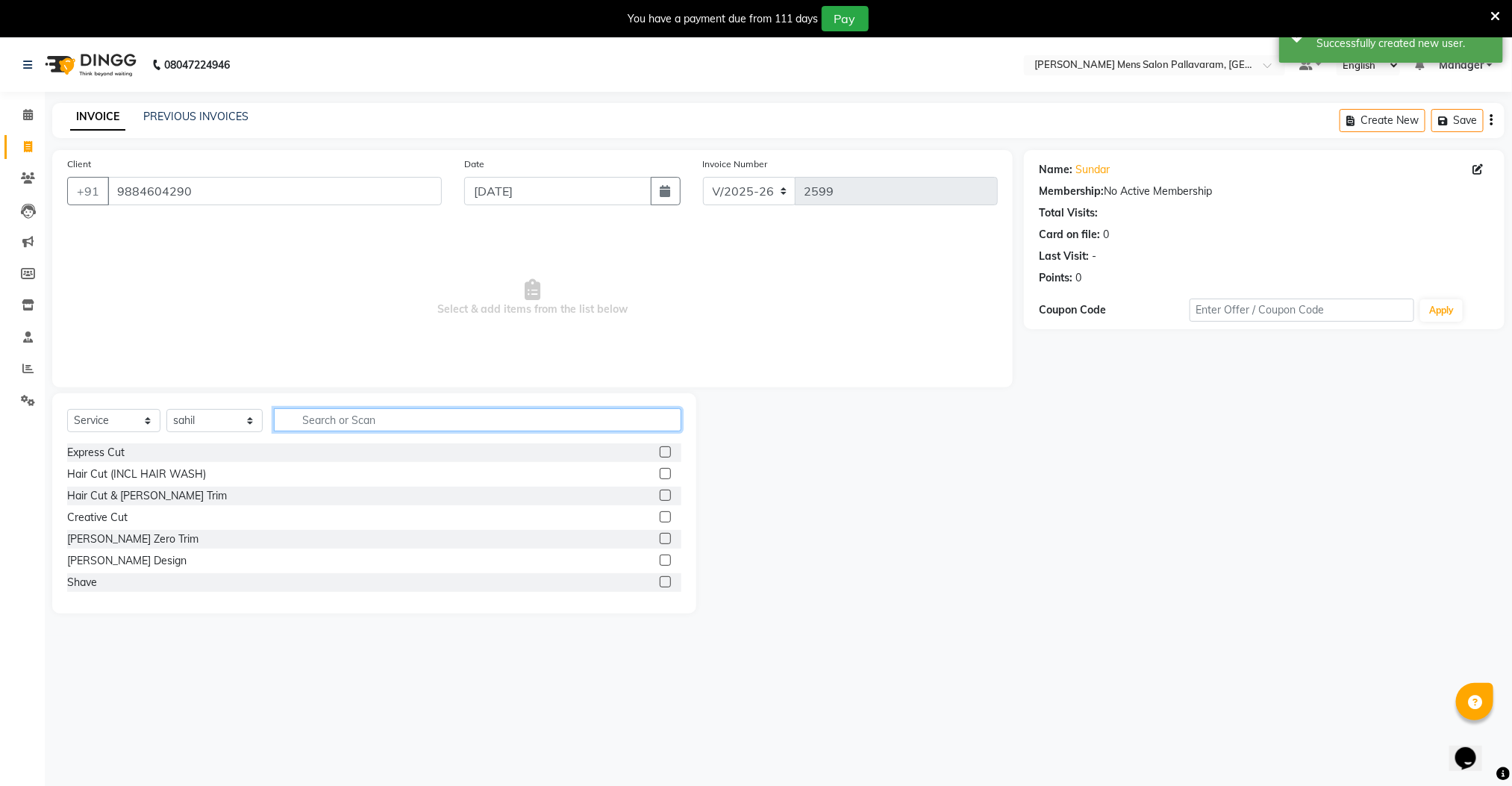
click at [432, 417] on input "text" at bounding box center [478, 420] width 408 height 23
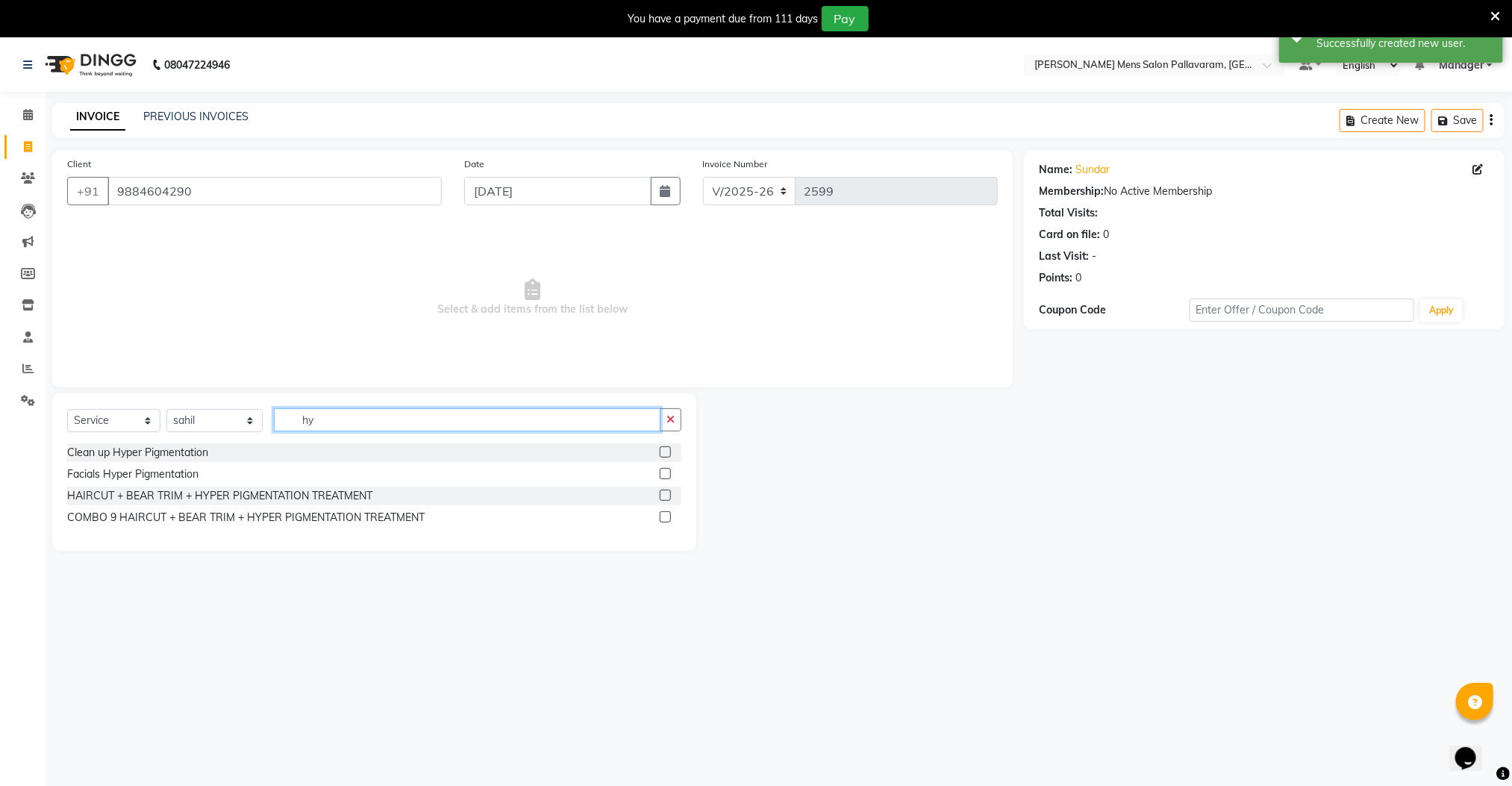
type input "hy"
click at [665, 449] on label at bounding box center [665, 451] width 11 height 11
click at [665, 449] on input "checkbox" at bounding box center [665, 453] width 10 height 10
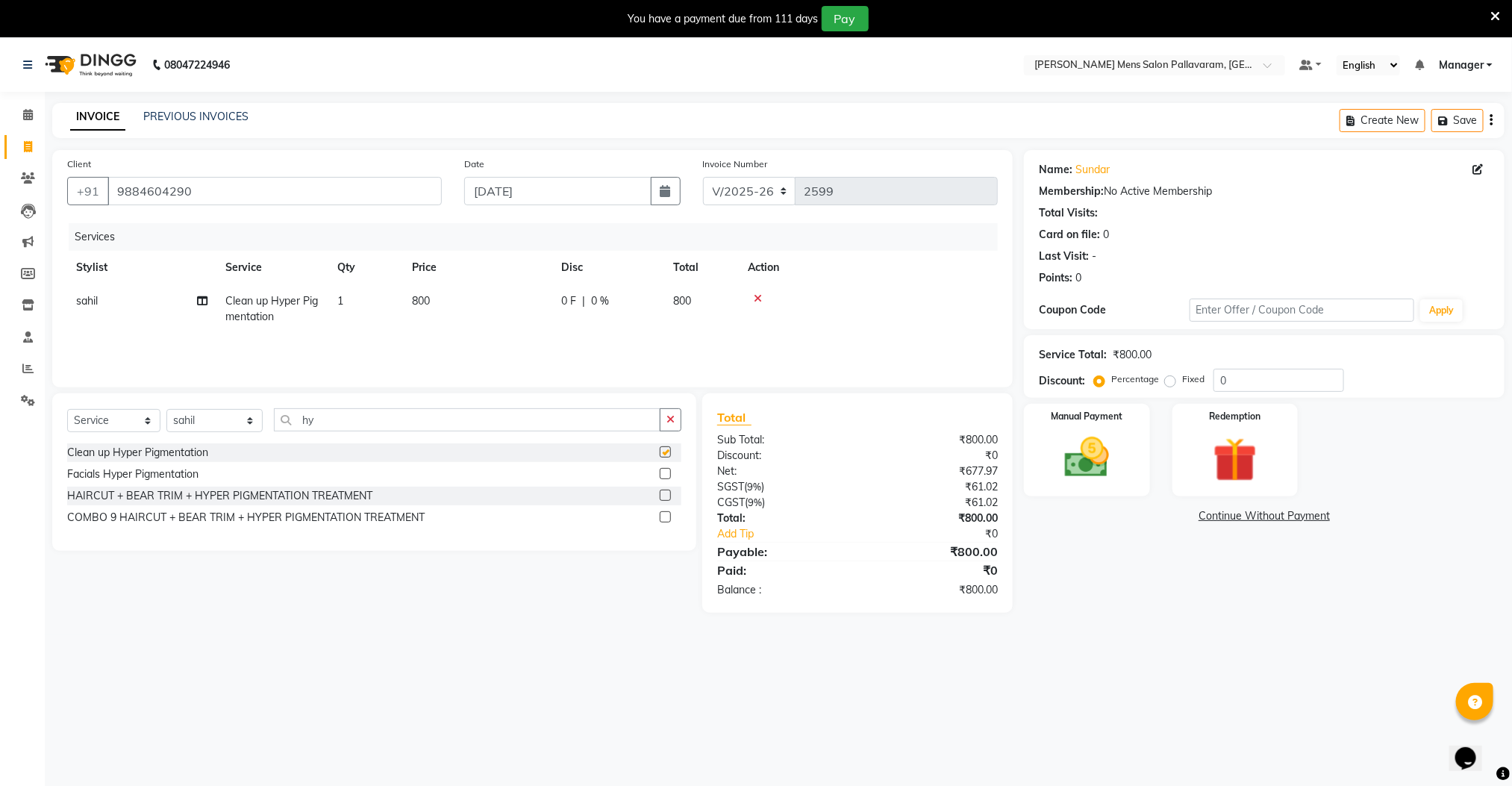
checkbox input "false"
click at [1118, 471] on img at bounding box center [1086, 458] width 74 height 53
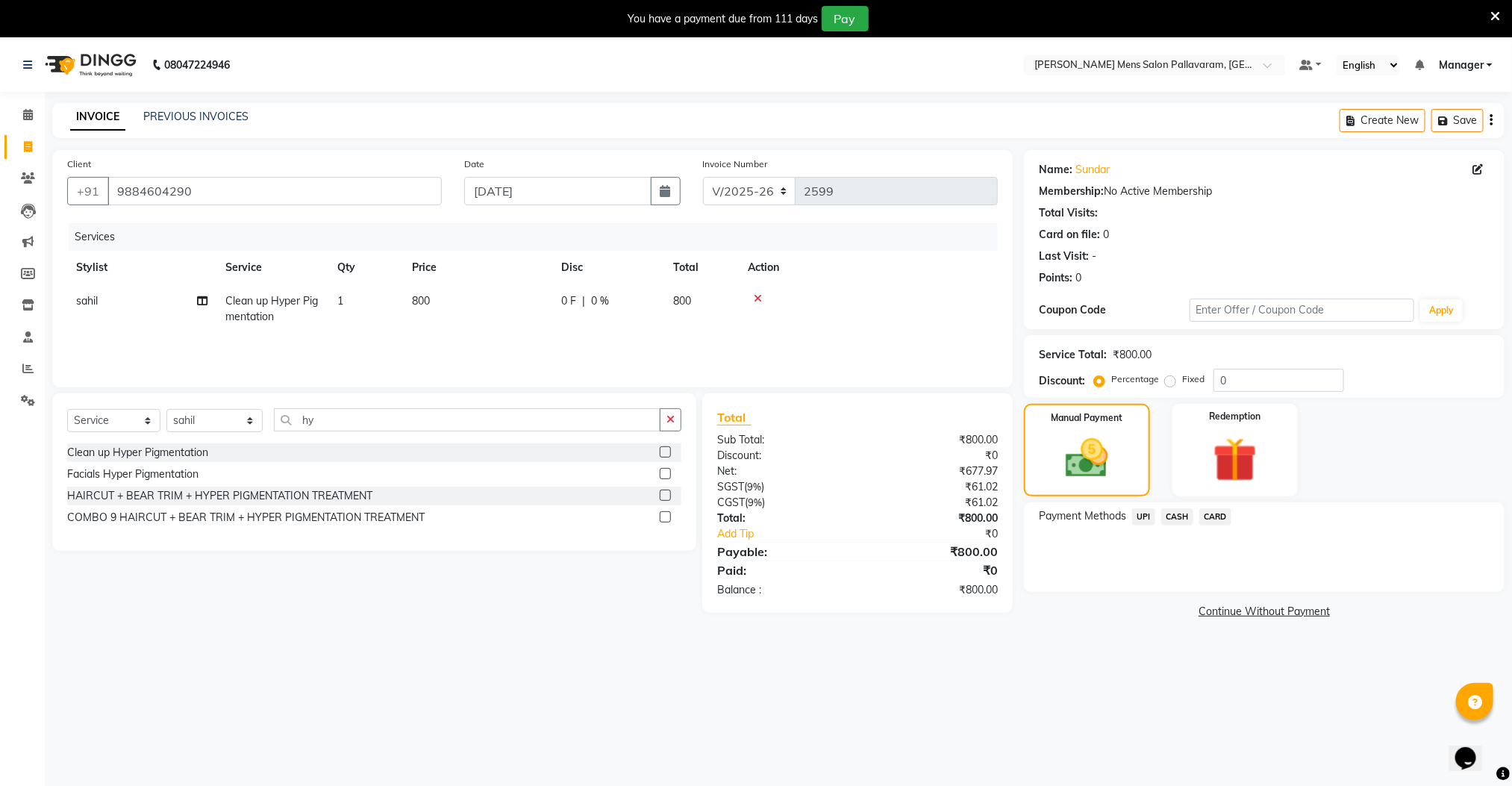
click at [1142, 516] on span "UPI" at bounding box center [1144, 517] width 23 height 18
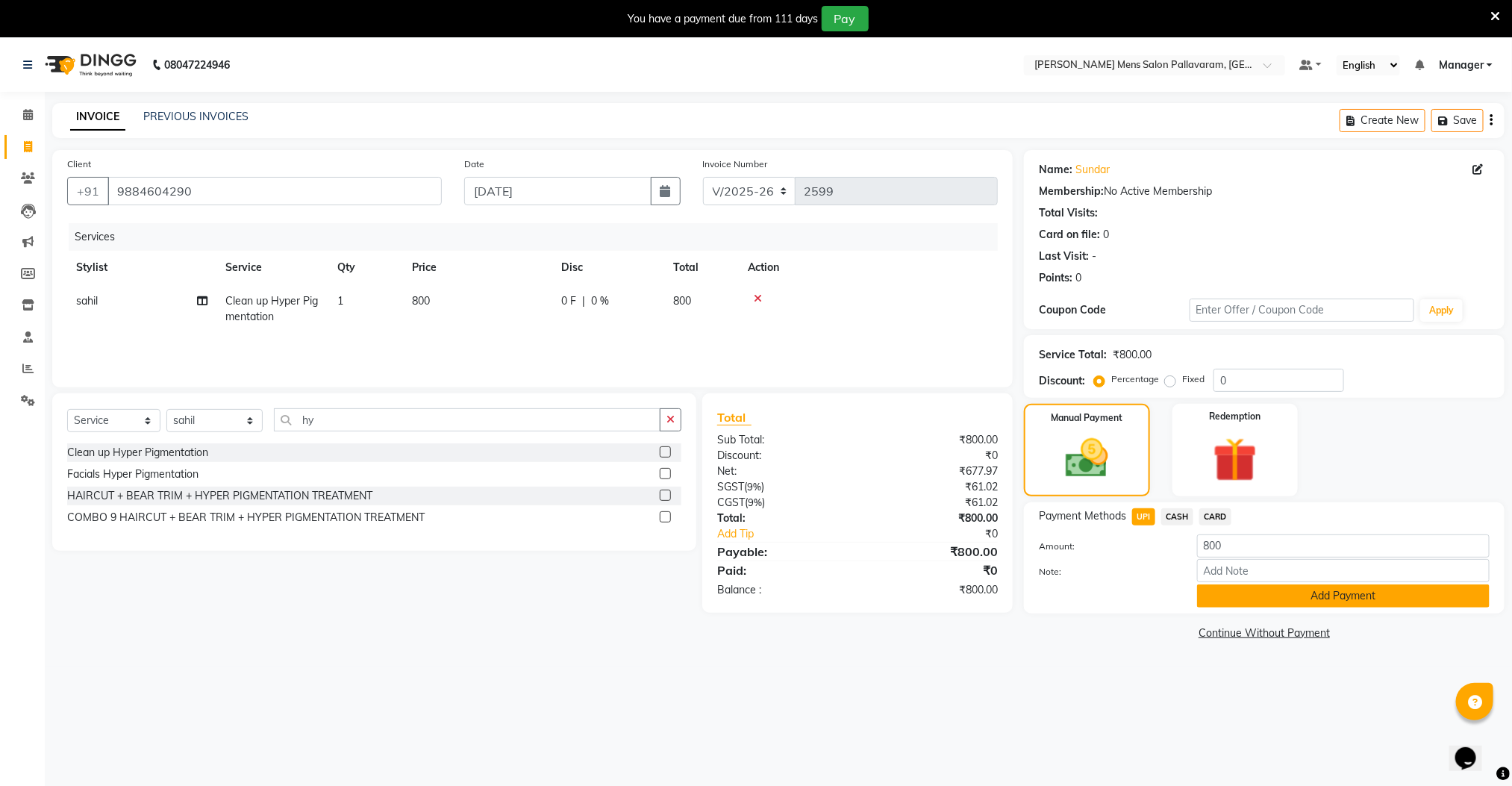
click at [1206, 585] on button "Add Payment" at bounding box center [1343, 597] width 293 height 23
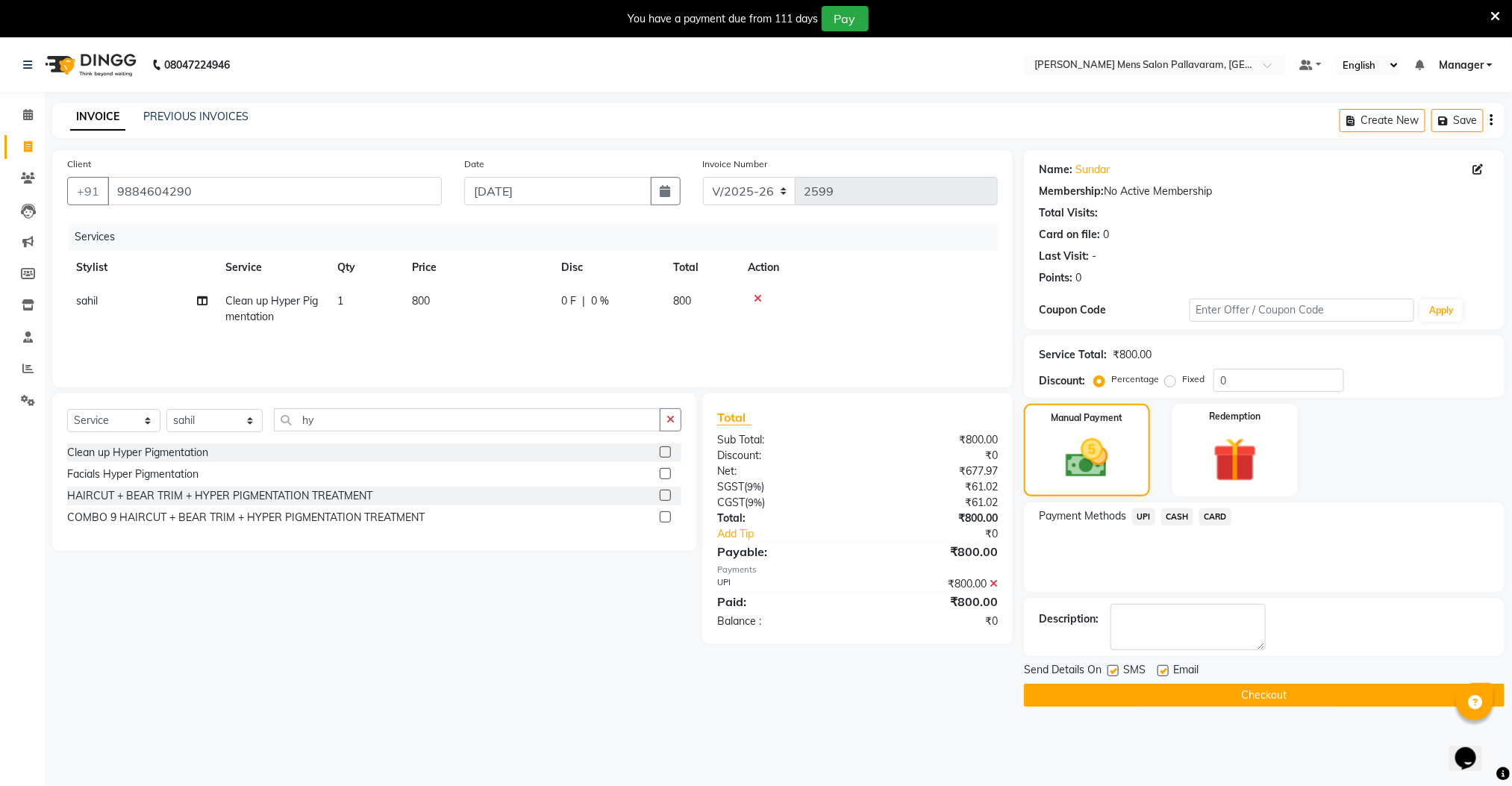
click at [1228, 695] on button "Checkout" at bounding box center [1264, 695] width 480 height 23
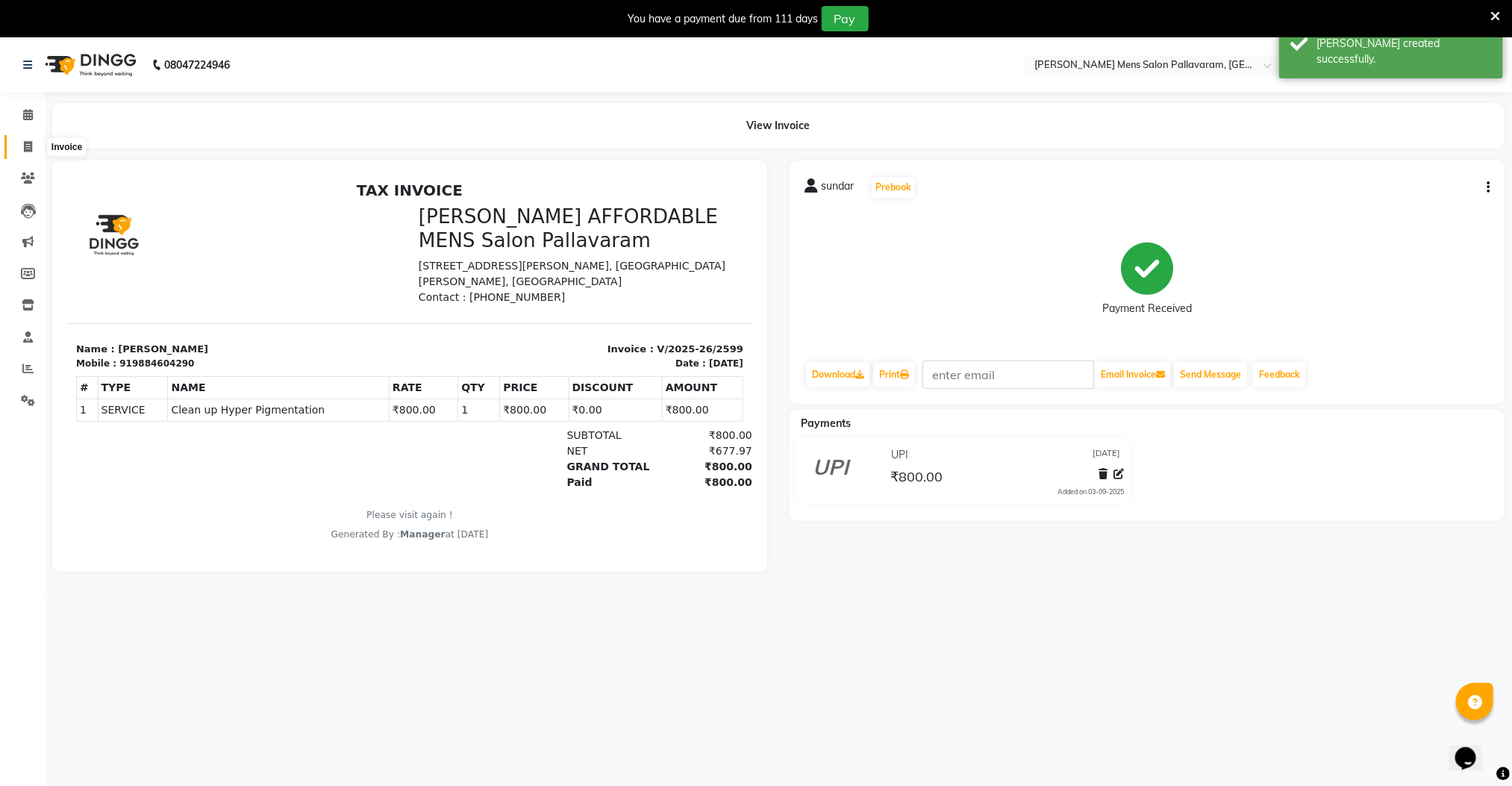
click at [27, 144] on icon at bounding box center [27, 146] width 8 height 11
select select "service"
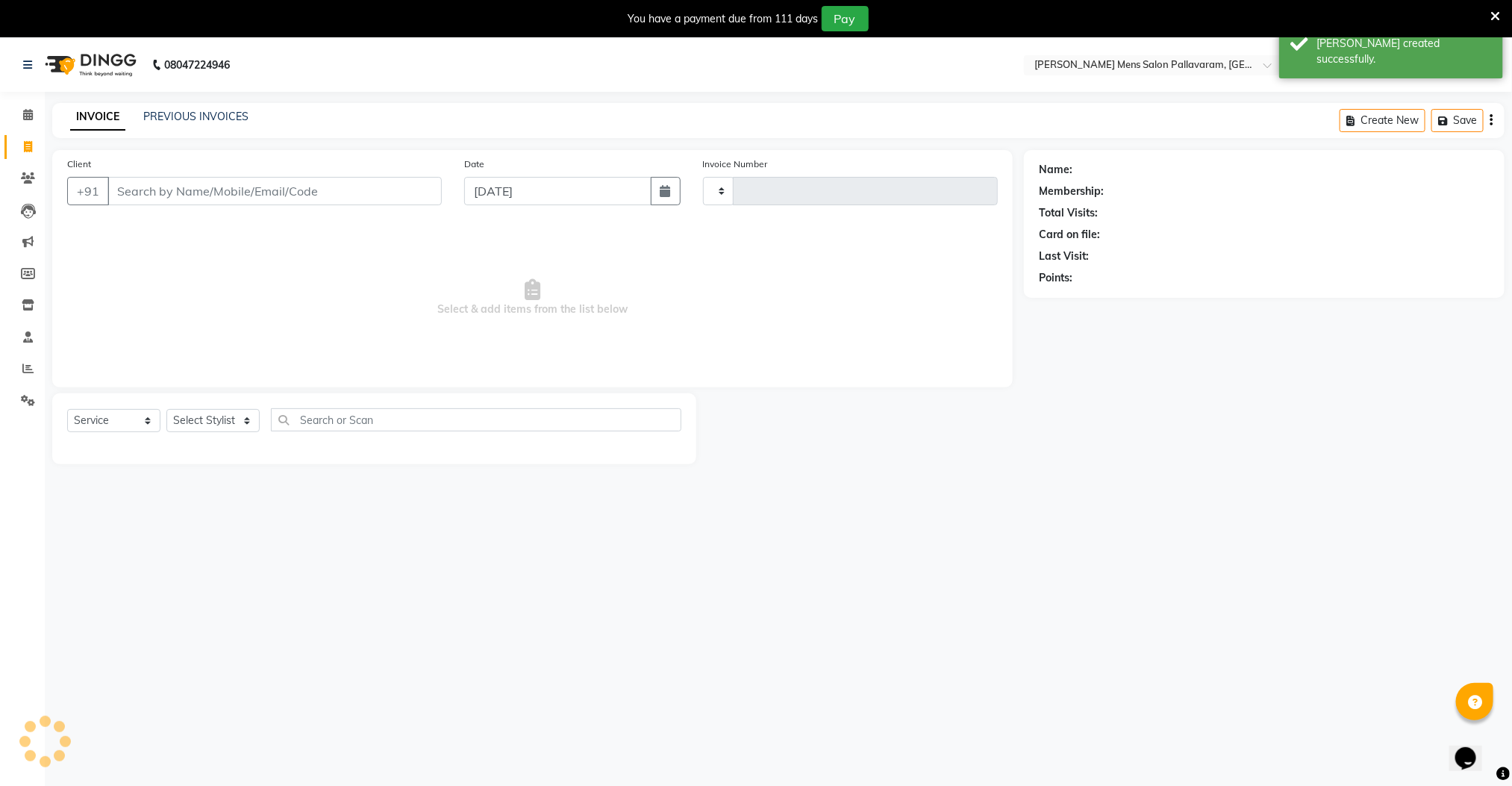
type input "2600"
select select "8211"
click at [27, 372] on icon at bounding box center [27, 368] width 11 height 11
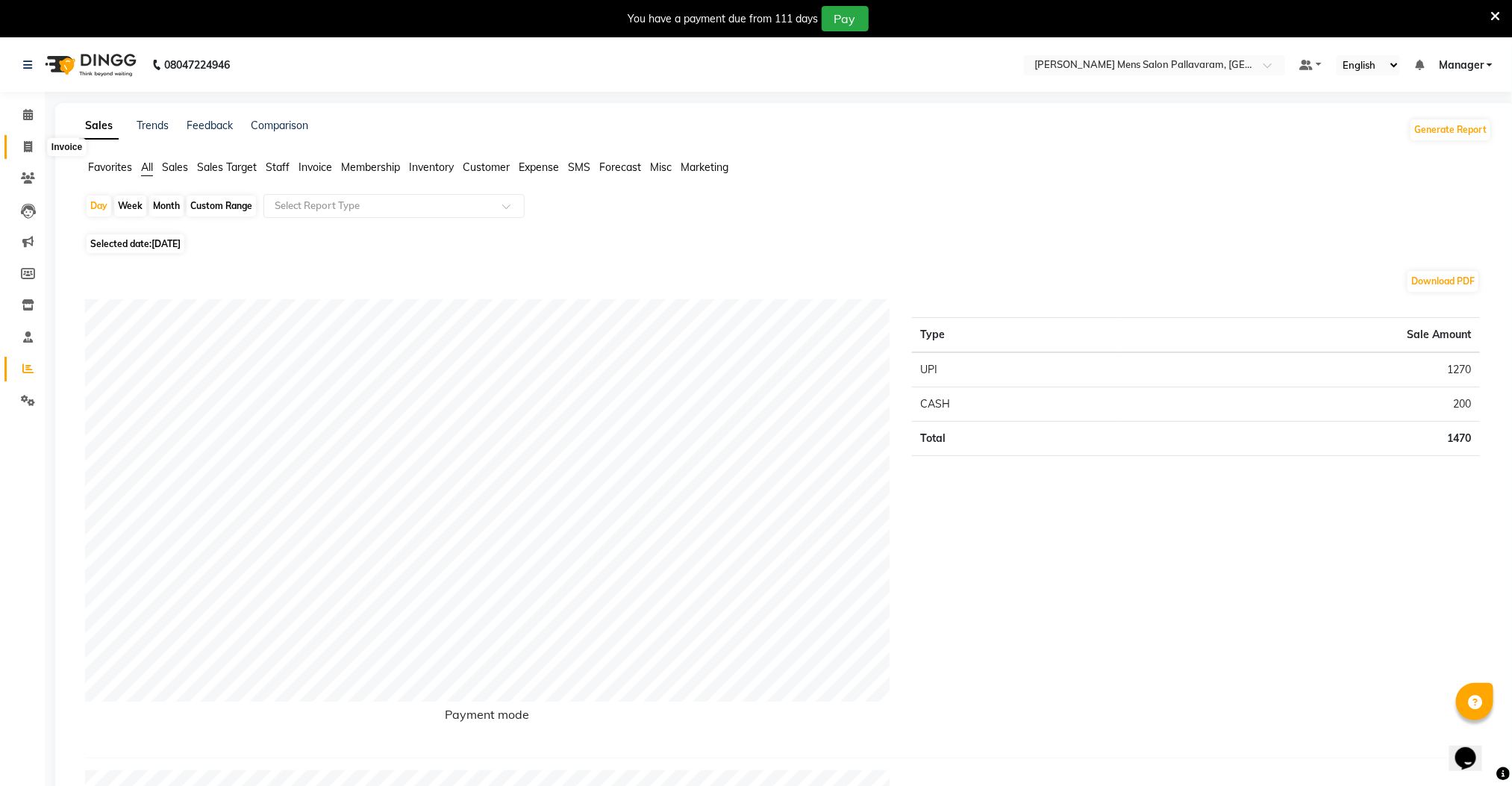
click at [20, 144] on span at bounding box center [27, 147] width 26 height 18
select select "service"
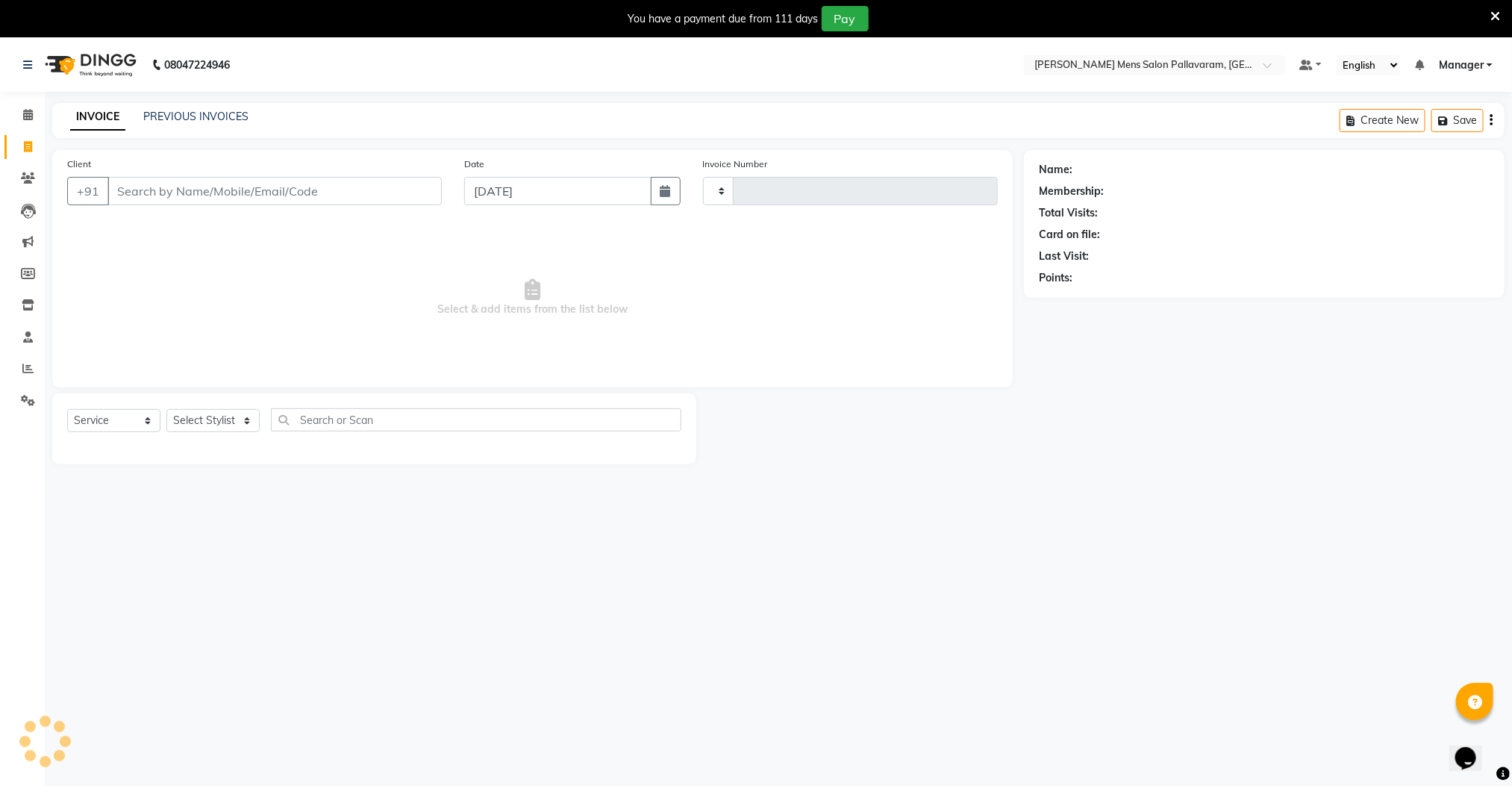
scroll to position [38, 0]
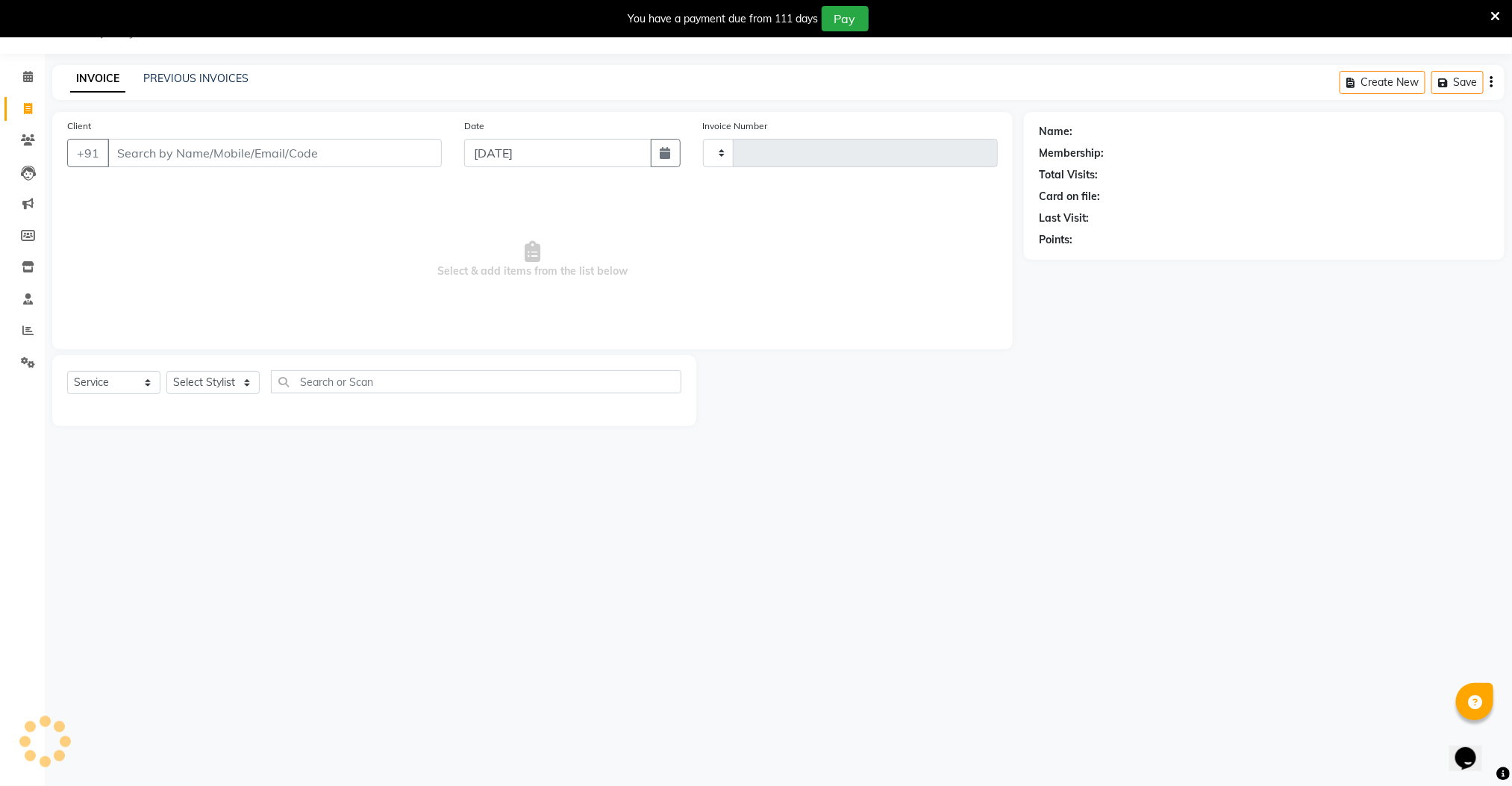
type input "2600"
select select "8211"
click at [185, 76] on link "PREVIOUS INVOICES" at bounding box center [196, 78] width 105 height 14
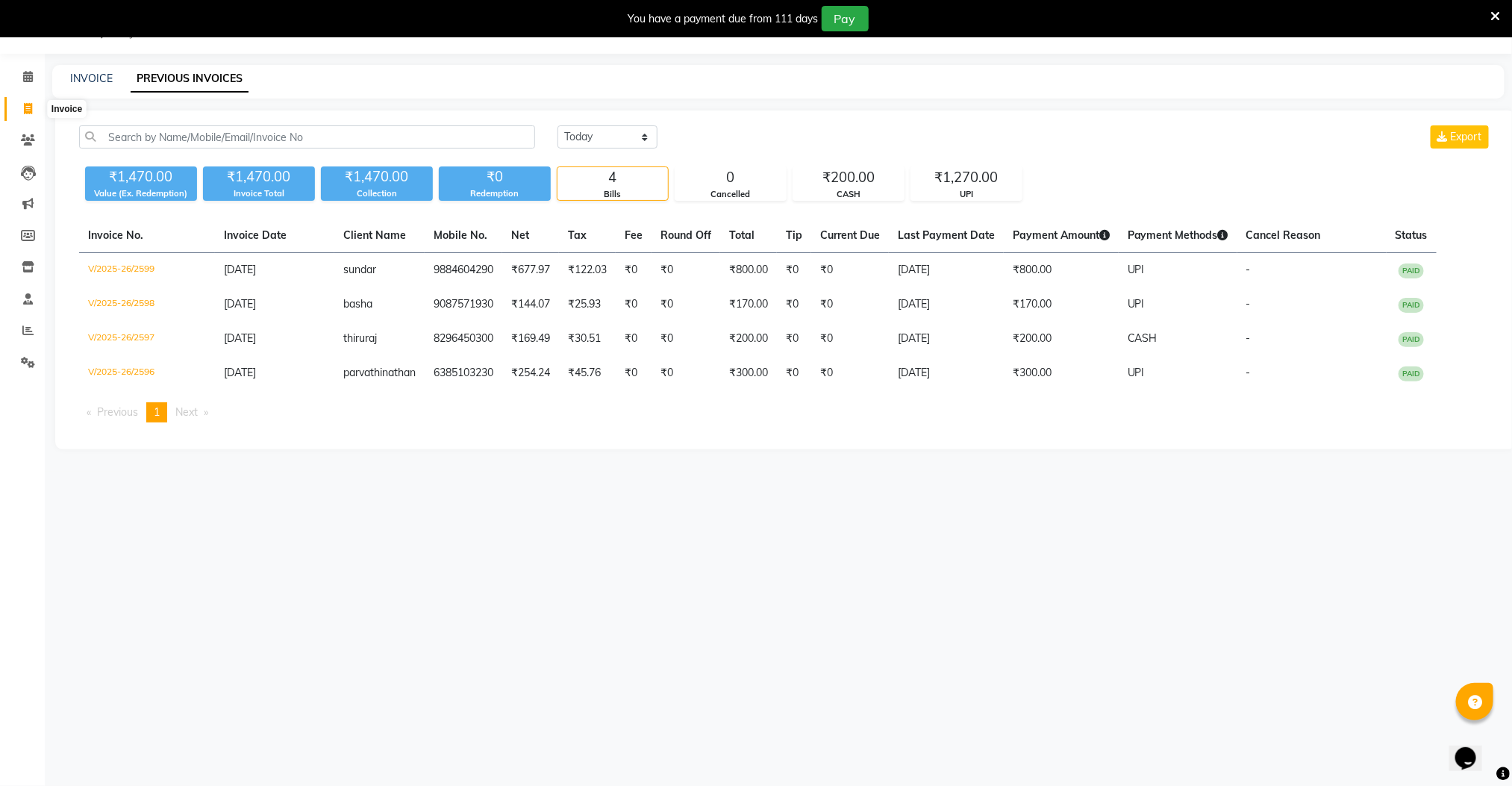
click at [30, 107] on icon at bounding box center [27, 108] width 8 height 11
select select "8211"
select select "service"
